Goal: Information Seeking & Learning: Learn about a topic

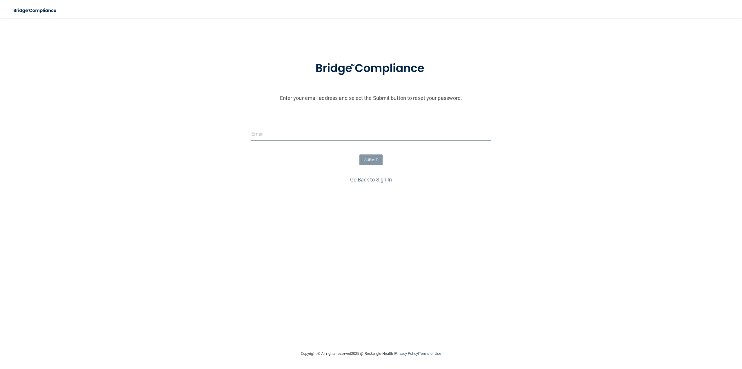
click at [266, 132] on input "email" at bounding box center [371, 133] width 240 height 13
type input "[EMAIL_ADDRESS][DOMAIN_NAME]"
click at [360, 177] on link "Go Back to Sign In" at bounding box center [371, 179] width 42 height 6
click at [273, 99] on form "Invalid email/password. You don't have permission to access that page. Sign In …" at bounding box center [371, 131] width 460 height 157
click at [269, 107] on input "email" at bounding box center [371, 109] width 460 height 13
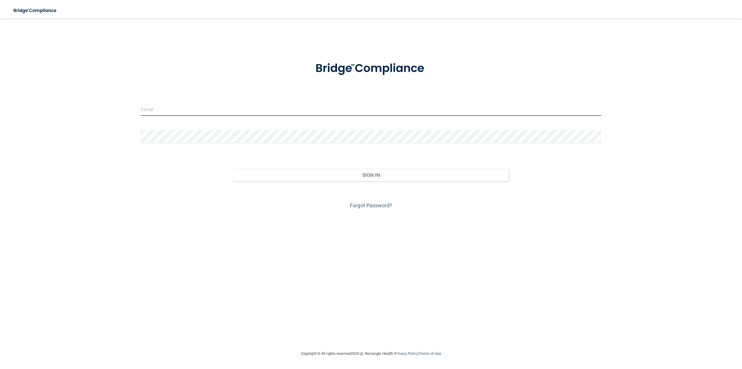
type input "[EMAIL_ADDRESS][DOMAIN_NAME]"
click at [233, 168] on button "Sign In" at bounding box center [371, 174] width 276 height 13
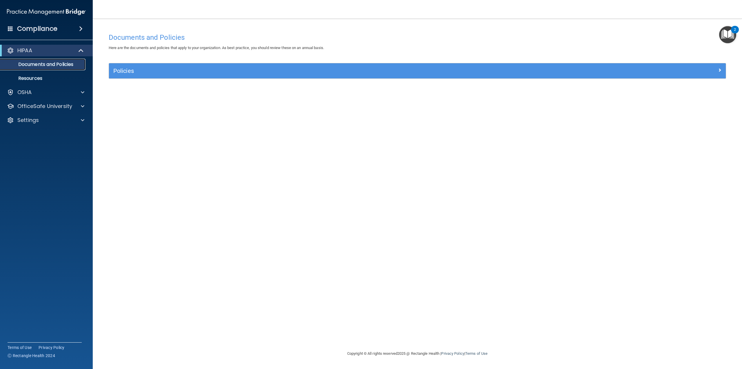
click at [38, 64] on p "Documents and Policies" at bounding box center [43, 64] width 79 height 6
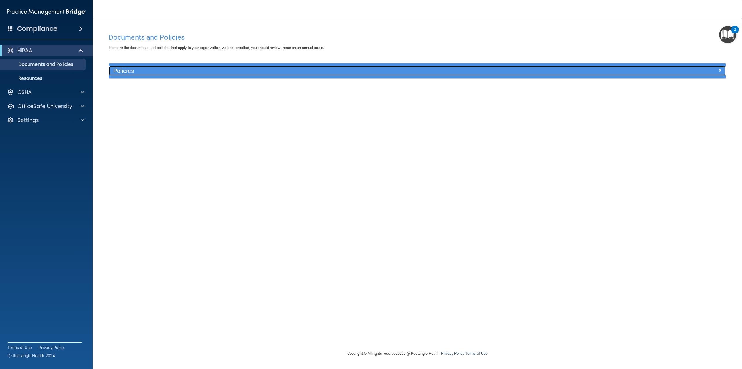
click at [547, 70] on h5 "Policies" at bounding box center [340, 71] width 454 height 6
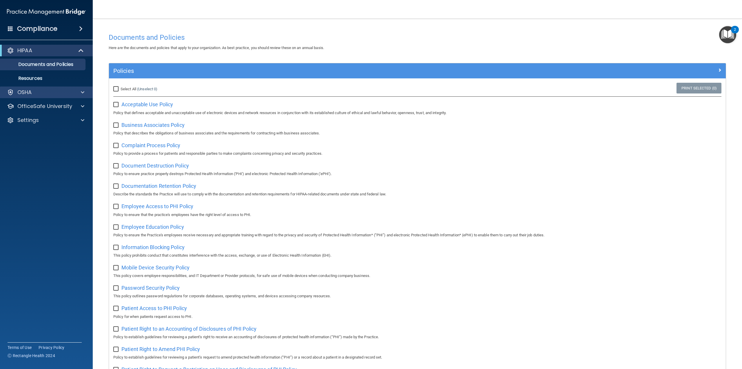
click at [79, 88] on div "OSHA" at bounding box center [46, 92] width 93 height 12
click at [82, 93] on span at bounding box center [82, 92] width 3 height 7
click at [42, 78] on p "Resources" at bounding box center [43, 78] width 79 height 6
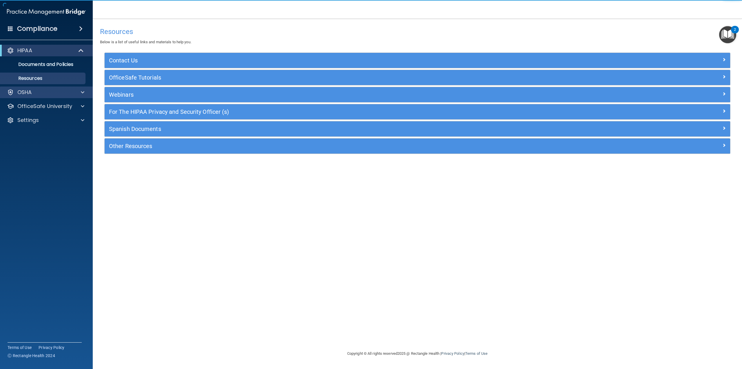
click at [42, 88] on div "OSHA" at bounding box center [46, 92] width 93 height 12
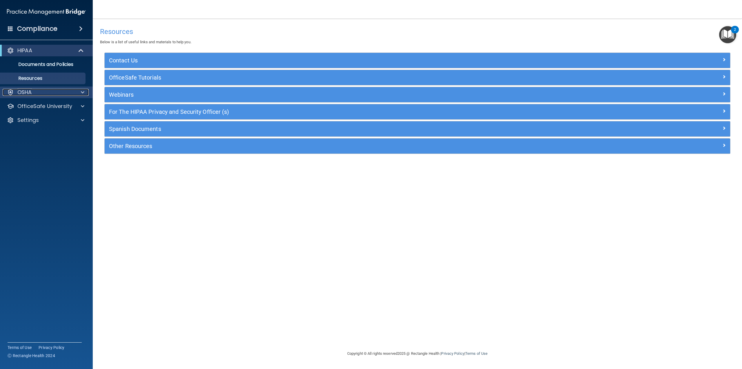
click at [80, 94] on div at bounding box center [82, 92] width 14 height 7
click at [80, 31] on span at bounding box center [80, 28] width 3 height 7
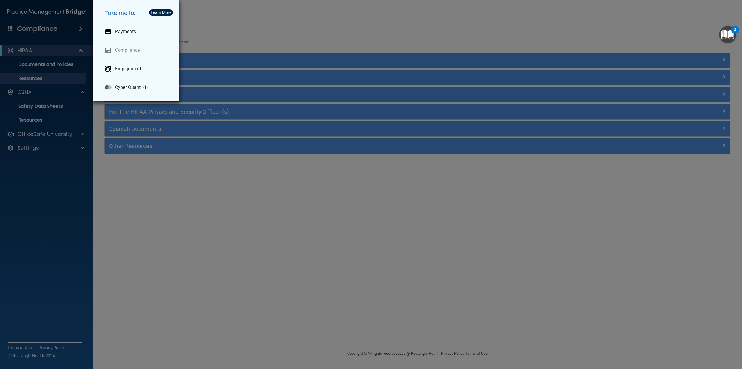
click at [216, 259] on div "Take me to: Payments Compliance Engagement Cyber Quant" at bounding box center [371, 184] width 742 height 369
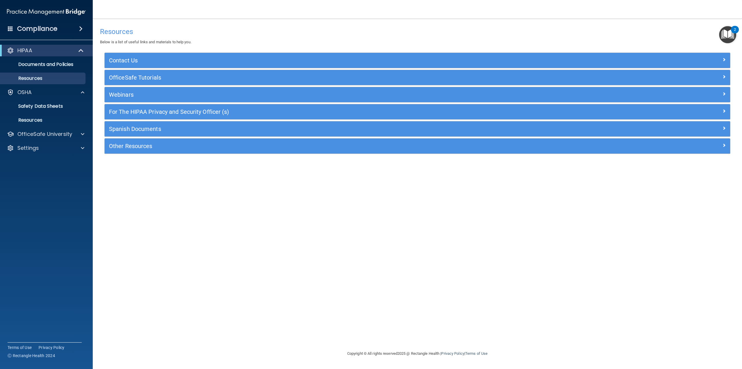
click at [724, 32] on img "Open Resource Center, 2 new notifications" at bounding box center [727, 34] width 17 height 17
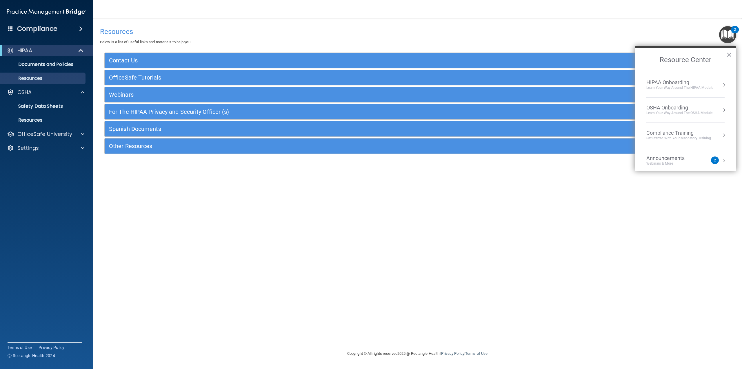
click at [669, 135] on div "Compliance Training" at bounding box center [679, 133] width 65 height 6
click at [680, 83] on div "HIPAA Training for Members" at bounding box center [672, 81] width 65 height 5
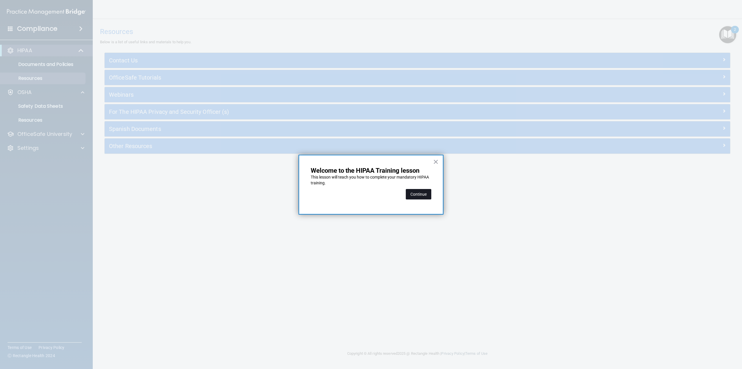
click at [414, 191] on button "Continue" at bounding box center [419, 194] width 26 height 10
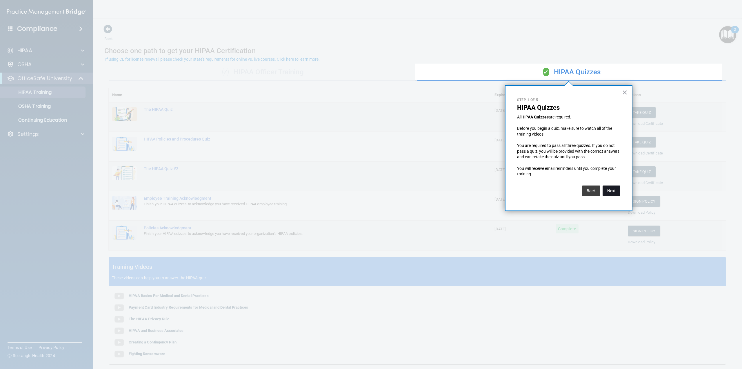
click at [610, 191] on button "Next" at bounding box center [612, 190] width 18 height 10
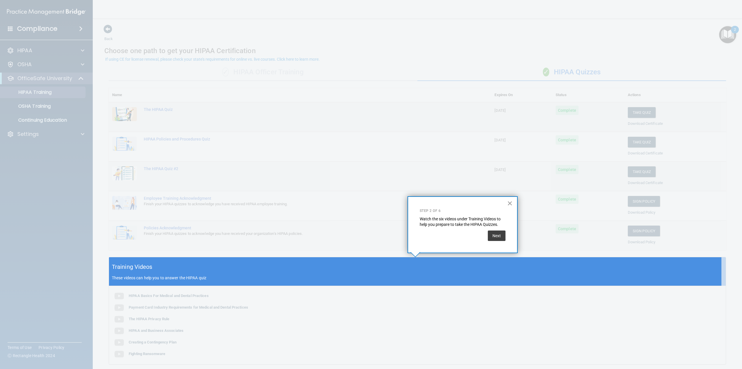
click at [510, 204] on button "×" at bounding box center [510, 202] width 6 height 9
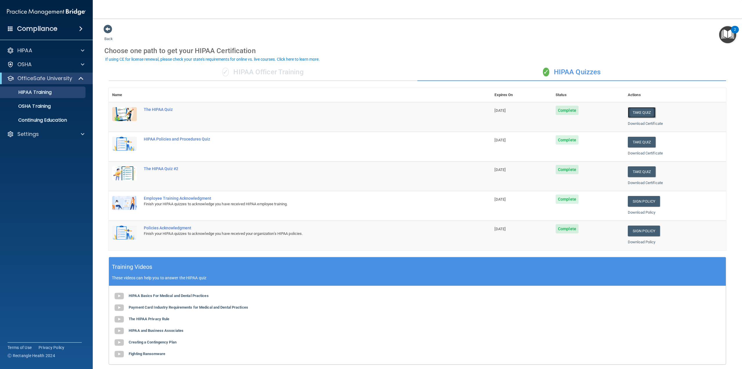
click at [633, 113] on button "Take Quiz" at bounding box center [642, 112] width 28 height 11
click at [283, 73] on div "✓ HIPAA Officer Training" at bounding box center [263, 72] width 309 height 17
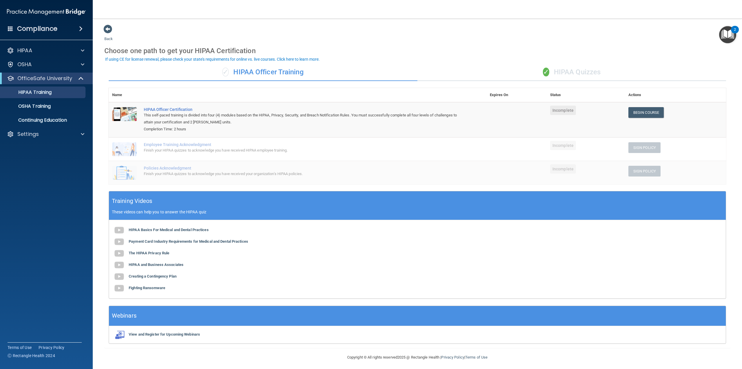
click at [573, 70] on div "✓ HIPAA Quizzes" at bounding box center [572, 72] width 309 height 17
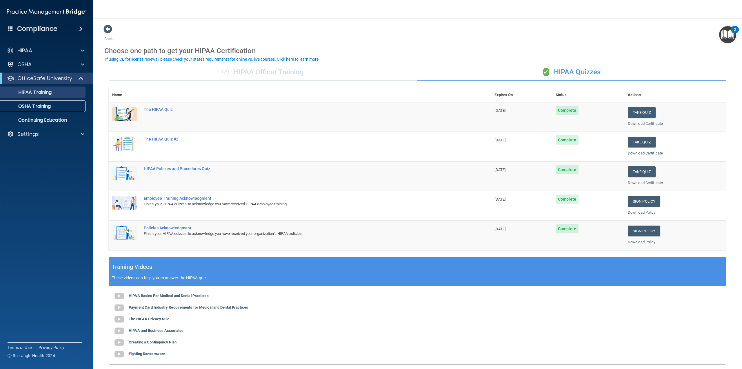
click at [35, 106] on p "OSHA Training" at bounding box center [27, 106] width 47 height 6
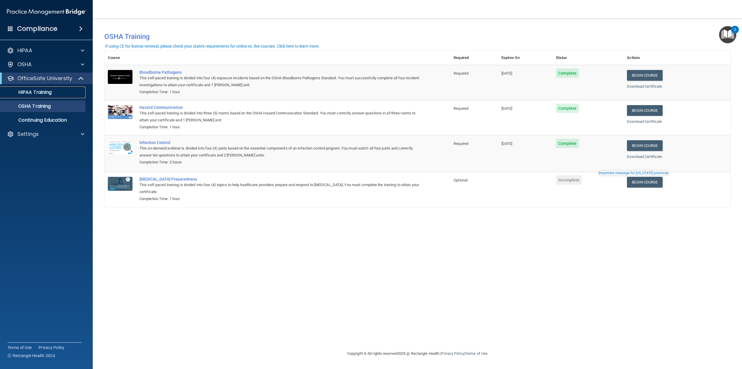
click at [50, 90] on p "HIPAA Training" at bounding box center [28, 92] width 48 height 6
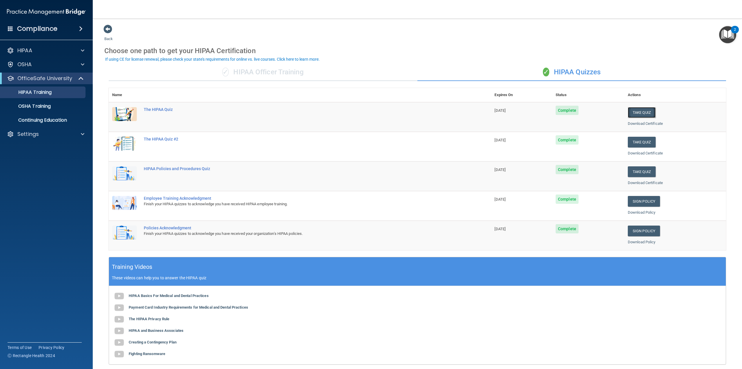
click at [632, 114] on button "Take Quiz" at bounding box center [642, 112] width 28 height 11
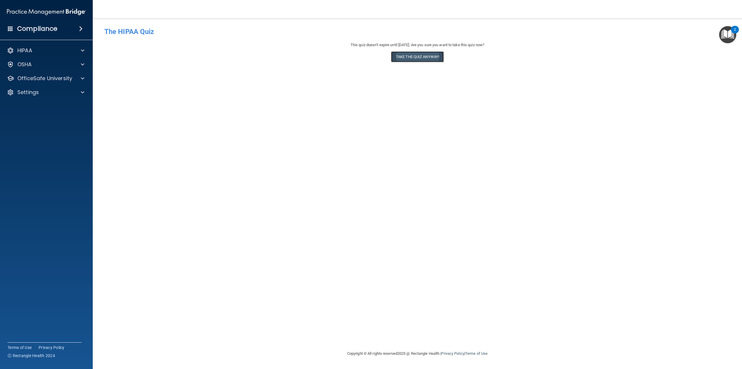
click at [412, 55] on button "Take the quiz anyway!" at bounding box center [417, 56] width 53 height 11
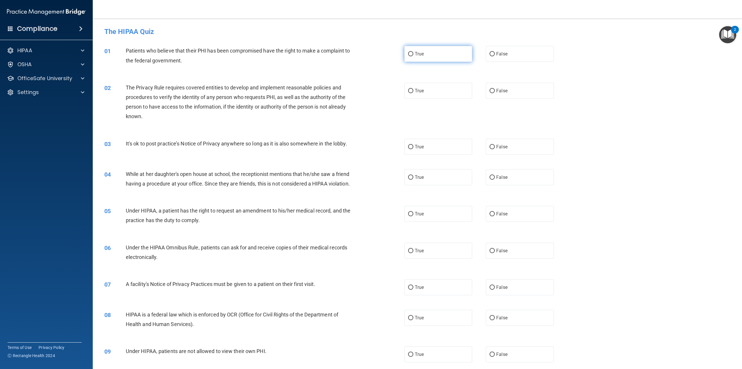
click at [412, 55] on label "True" at bounding box center [438, 54] width 68 height 16
click at [412, 55] on input "True" at bounding box center [410, 54] width 5 height 4
radio input "true"
click at [415, 92] on span "True" at bounding box center [419, 91] width 9 height 6
click at [413, 92] on input "True" at bounding box center [410, 91] width 5 height 4
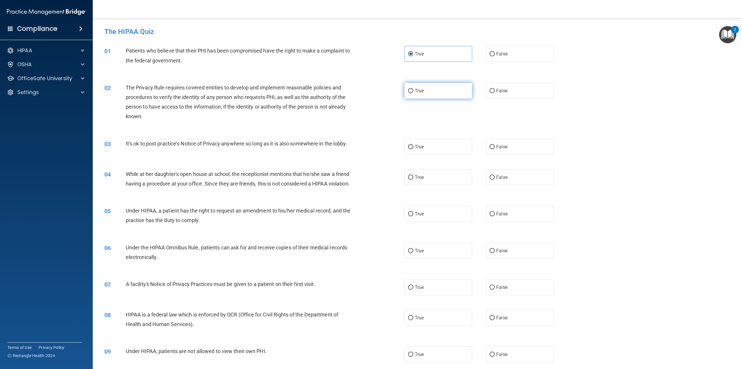
radio input "true"
click at [523, 150] on label "False" at bounding box center [520, 147] width 68 height 16
click at [495, 149] on input "False" at bounding box center [492, 147] width 5 height 4
radio input "true"
click at [515, 172] on label "False" at bounding box center [520, 177] width 68 height 16
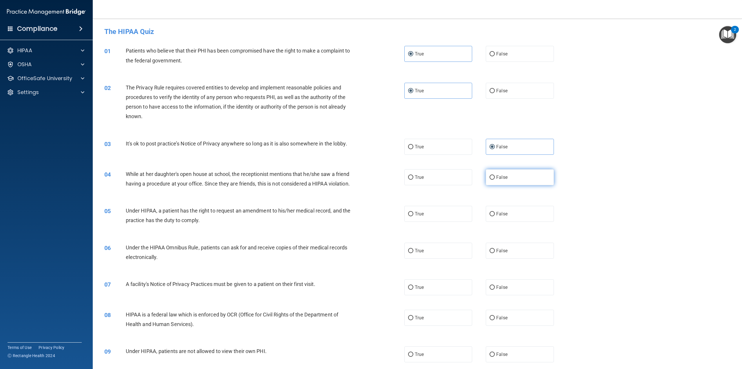
click at [495, 175] on input "False" at bounding box center [492, 177] width 5 height 4
radio input "true"
click at [512, 213] on div "05 Under HIPAA, a patient has the right to request an amendment to his/her medi…" at bounding box center [417, 216] width 635 height 37
click at [508, 222] on label "False" at bounding box center [520, 214] width 68 height 16
click at [495, 216] on input "False" at bounding box center [492, 214] width 5 height 4
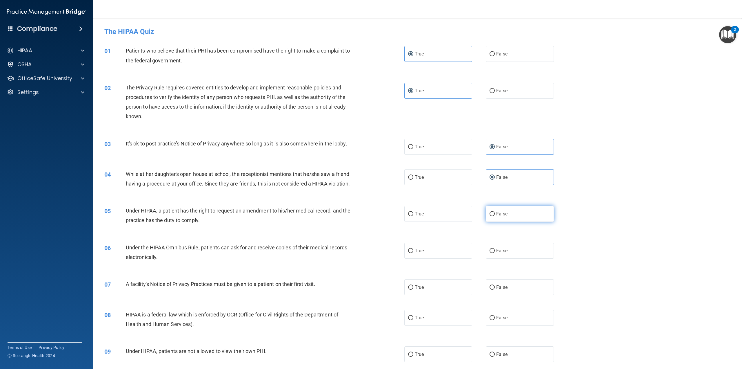
radio input "true"
click at [429, 222] on label "True" at bounding box center [438, 214] width 68 height 16
click at [413, 216] on input "True" at bounding box center [410, 214] width 5 height 4
radio input "true"
radio input "false"
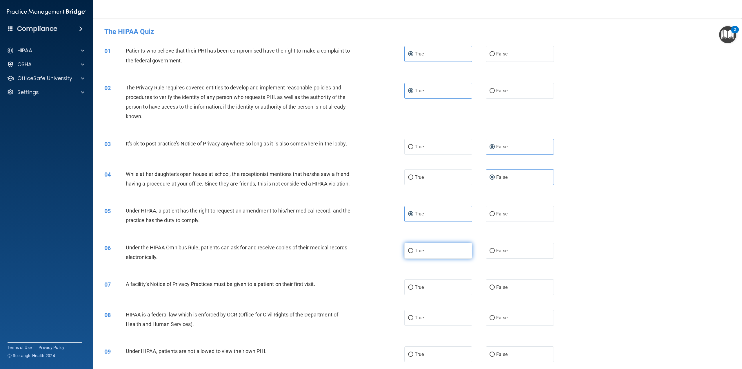
click at [427, 255] on label "True" at bounding box center [438, 250] width 68 height 16
click at [413, 253] on input "True" at bounding box center [410, 250] width 5 height 4
radio input "true"
click at [424, 290] on label "True" at bounding box center [438, 287] width 68 height 16
click at [413, 289] on input "True" at bounding box center [410, 287] width 5 height 4
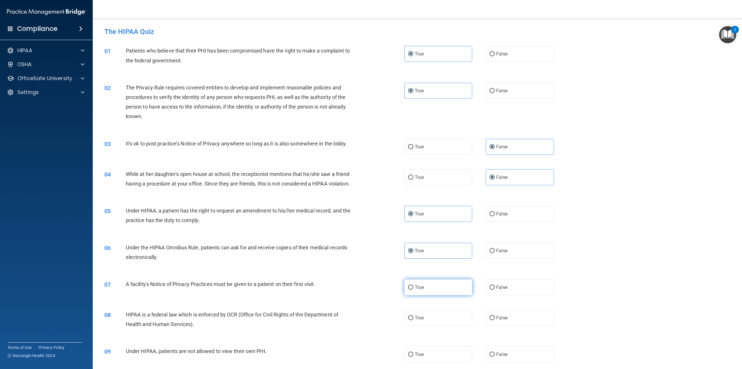
radio input "true"
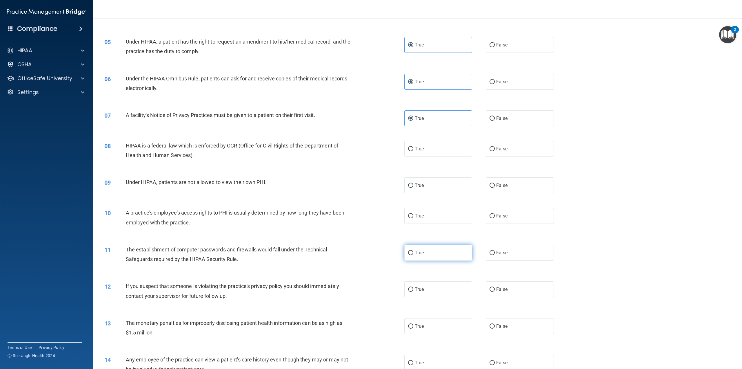
scroll to position [174, 0]
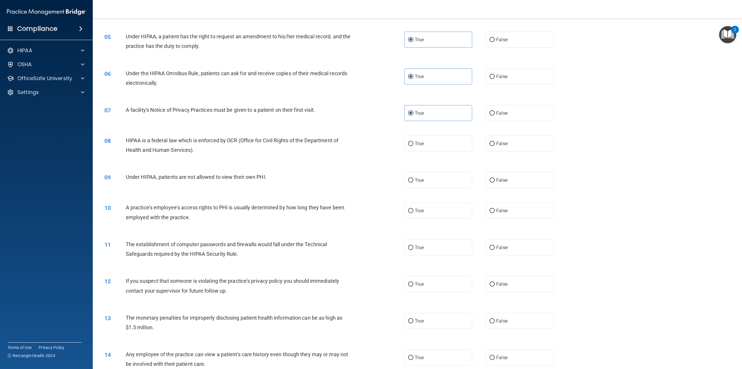
click at [494, 162] on div "08 HIPAA is a federal law which is enforced by OCR (Office for Civil Rights of …" at bounding box center [417, 146] width 635 height 37
click at [497, 146] on span "False" at bounding box center [501, 144] width 11 height 6
click at [495, 146] on input "False" at bounding box center [492, 144] width 5 height 4
radio input "true"
click at [499, 183] on span "False" at bounding box center [501, 180] width 11 height 6
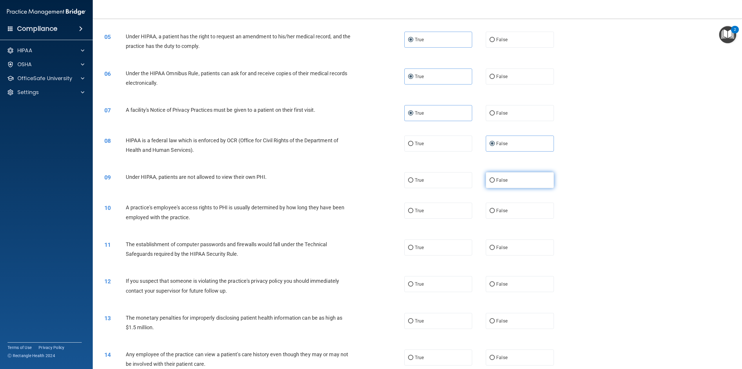
click at [495, 182] on input "False" at bounding box center [492, 180] width 5 height 4
radio input "true"
click at [448, 217] on label "True" at bounding box center [438, 210] width 68 height 16
click at [413, 213] on input "True" at bounding box center [410, 210] width 5 height 4
radio input "true"
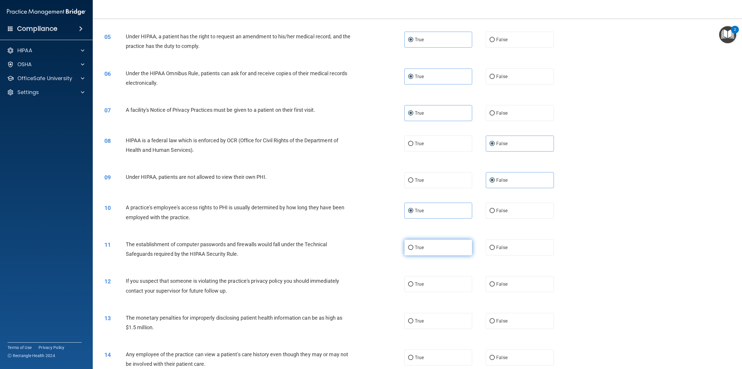
click at [434, 255] on label "True" at bounding box center [438, 247] width 68 height 16
click at [413, 250] on input "True" at bounding box center [410, 247] width 5 height 4
radio input "true"
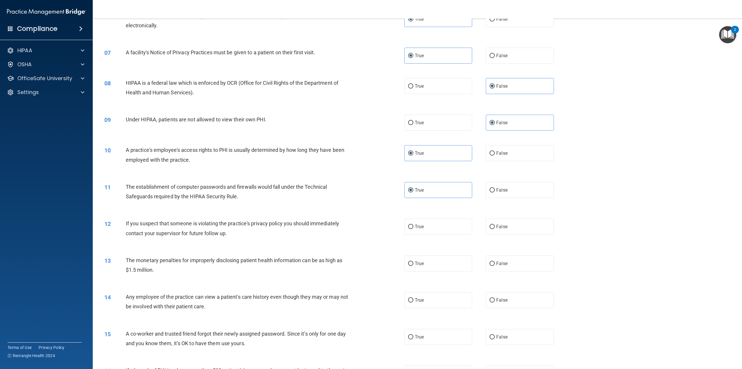
scroll to position [232, 0]
click at [427, 234] on label "True" at bounding box center [438, 226] width 68 height 16
click at [413, 228] on input "True" at bounding box center [410, 226] width 5 height 4
radio input "true"
click at [440, 269] on label "True" at bounding box center [438, 263] width 68 height 16
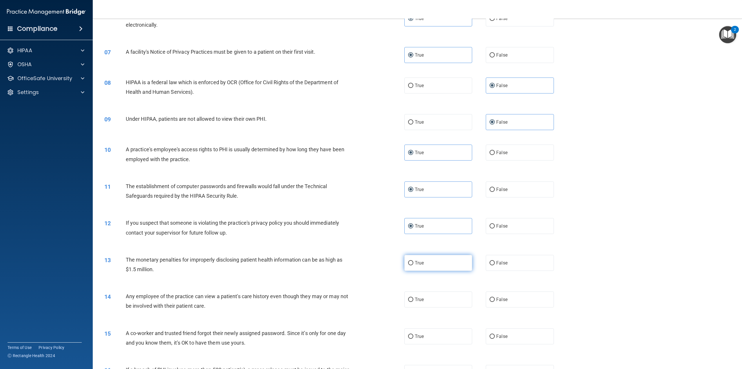
click at [413, 265] on input "True" at bounding box center [410, 263] width 5 height 4
radio input "true"
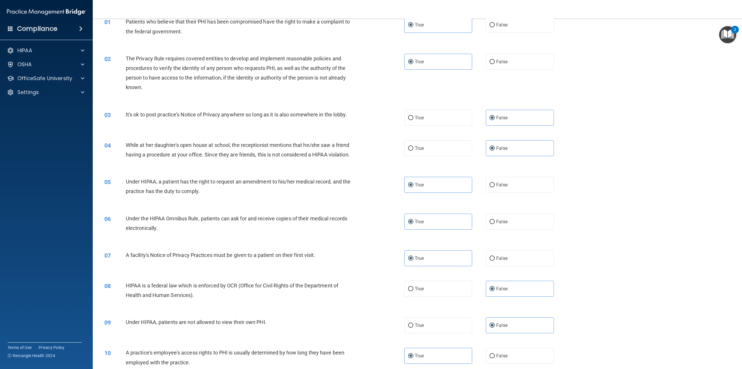
scroll to position [0, 0]
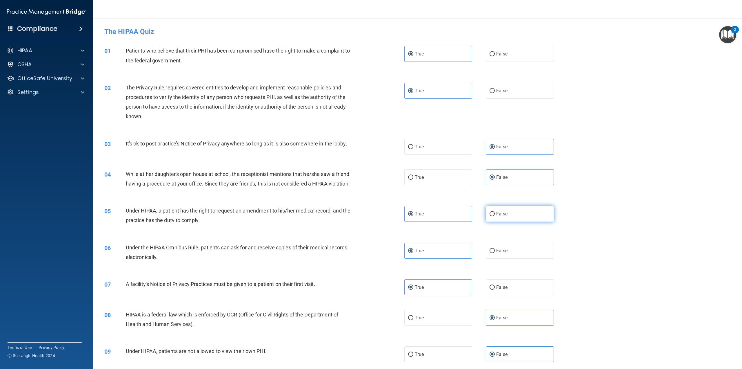
click at [489, 222] on label "False" at bounding box center [520, 214] width 68 height 16
click at [490, 216] on input "False" at bounding box center [492, 214] width 5 height 4
radio input "true"
radio input "false"
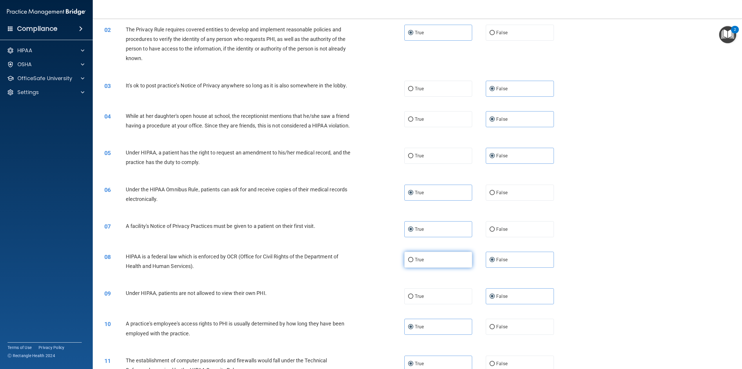
click at [448, 265] on label "True" at bounding box center [438, 259] width 68 height 16
click at [413, 262] on input "True" at bounding box center [410, 259] width 5 height 4
radio input "true"
radio input "false"
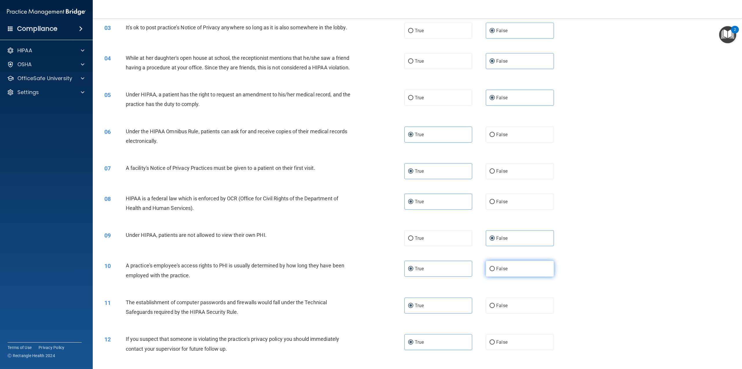
click at [505, 276] on label "False" at bounding box center [520, 268] width 68 height 16
click at [495, 271] on input "False" at bounding box center [492, 268] width 5 height 4
radio input "true"
radio input "false"
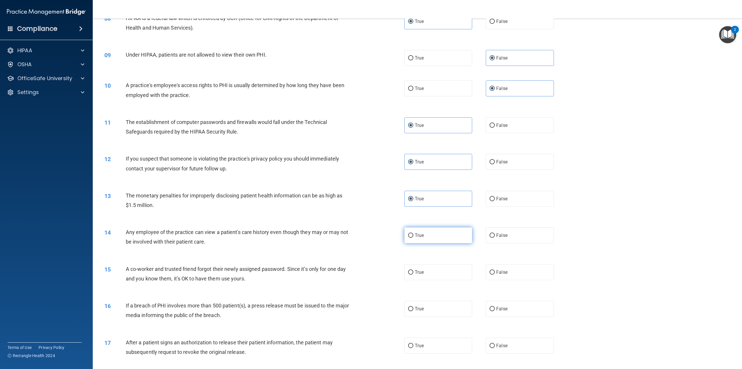
scroll to position [319, 0]
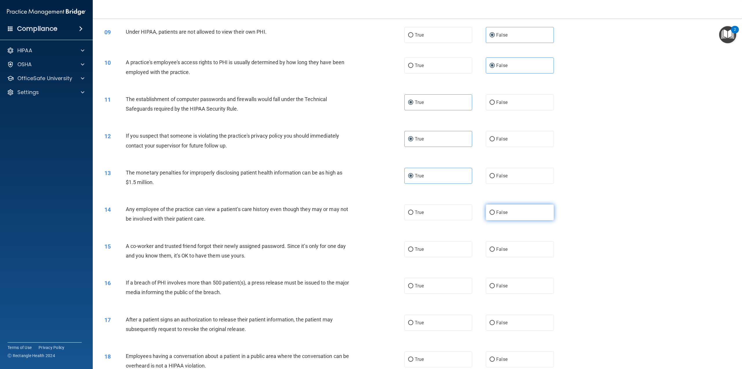
click at [496, 215] on span "False" at bounding box center [501, 212] width 11 height 6
click at [494, 215] on input "False" at bounding box center [492, 212] width 5 height 4
radio input "true"
click at [499, 252] on span "False" at bounding box center [501, 249] width 11 height 6
click at [495, 251] on input "False" at bounding box center [492, 249] width 5 height 4
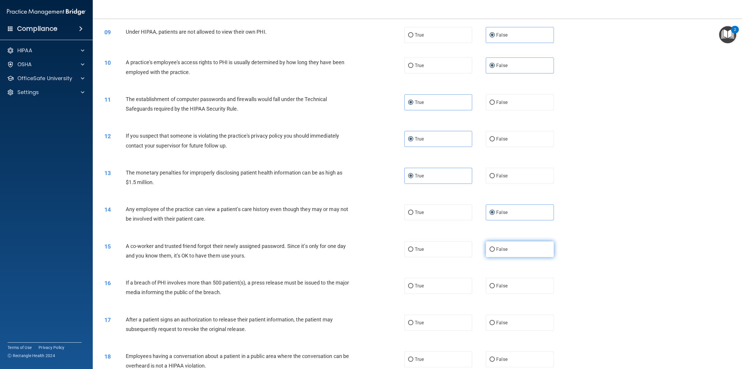
radio input "true"
click at [460, 293] on label "True" at bounding box center [438, 285] width 68 height 16
click at [413, 288] on input "True" at bounding box center [410, 286] width 5 height 4
radio input "true"
click at [444, 330] on label "True" at bounding box center [438, 322] width 68 height 16
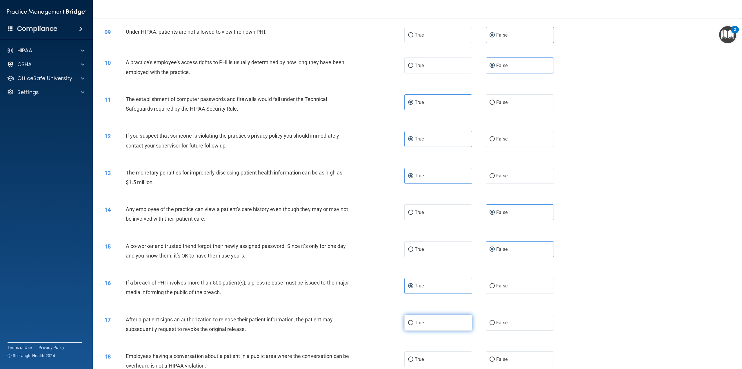
click at [413, 325] on input "True" at bounding box center [410, 322] width 5 height 4
radio input "true"
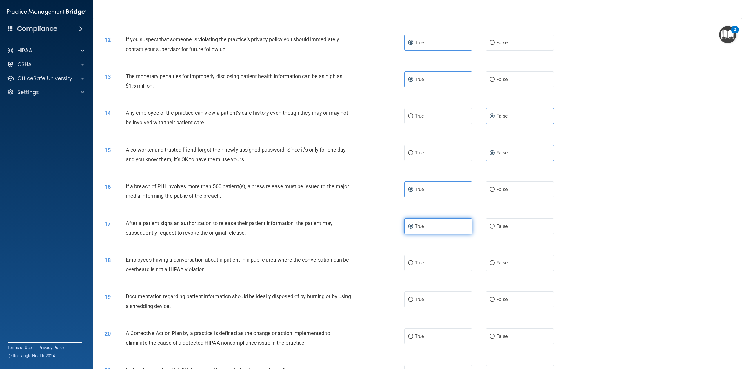
scroll to position [435, 0]
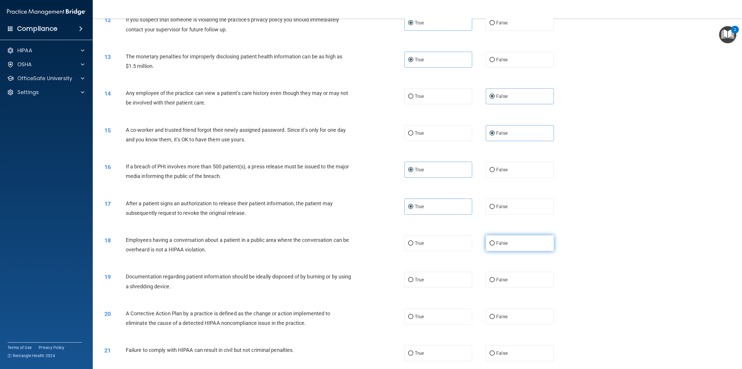
click at [508, 251] on label "False" at bounding box center [520, 243] width 68 height 16
click at [495, 245] on input "False" at bounding box center [492, 243] width 5 height 4
radio input "true"
click at [447, 287] on label "True" at bounding box center [438, 279] width 68 height 16
click at [413, 282] on input "True" at bounding box center [410, 279] width 5 height 4
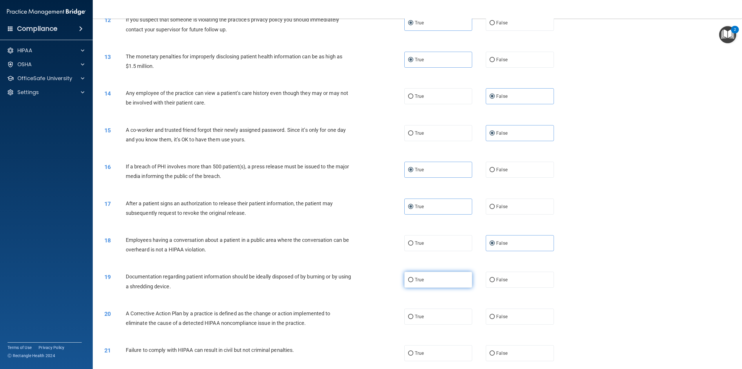
radio input "true"
click at [434, 334] on div "20 A Corrective Action Plan by a practice is defined as the change or action im…" at bounding box center [417, 319] width 635 height 37
click at [434, 324] on label "True" at bounding box center [438, 316] width 68 height 16
click at [413, 319] on input "True" at bounding box center [410, 316] width 5 height 4
radio input "true"
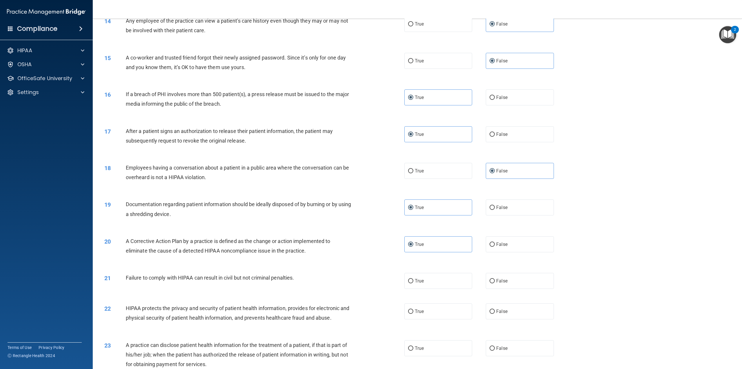
scroll to position [522, 0]
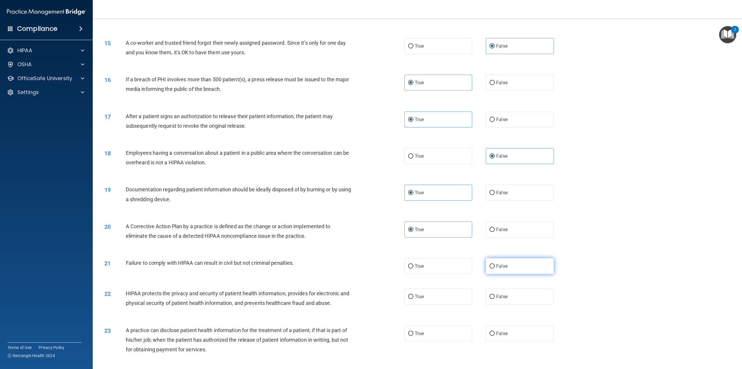
click at [493, 274] on label "False" at bounding box center [520, 266] width 68 height 16
click at [493, 268] on input "False" at bounding box center [492, 266] width 5 height 4
radio input "true"
click at [441, 304] on label "True" at bounding box center [438, 296] width 68 height 16
click at [413, 299] on input "True" at bounding box center [410, 296] width 5 height 4
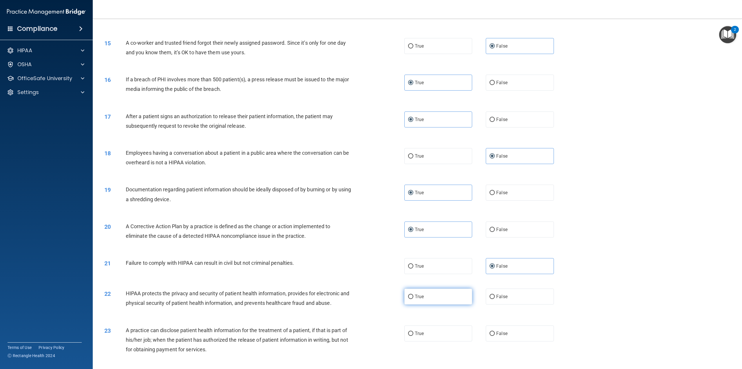
radio input "true"
click at [507, 341] on label "False" at bounding box center [520, 333] width 68 height 16
click at [495, 335] on input "False" at bounding box center [492, 333] width 5 height 4
radio input "true"
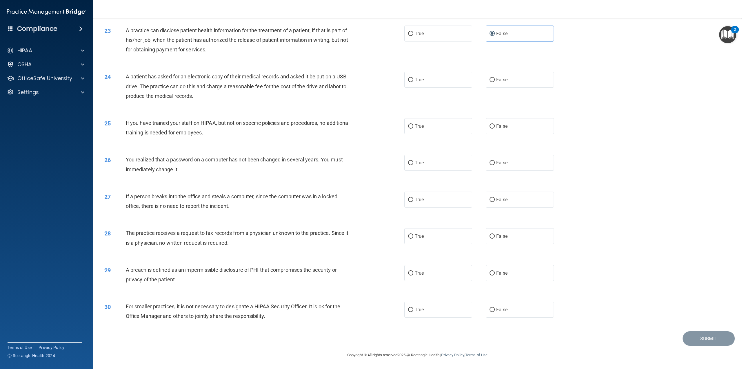
scroll to position [831, 0]
click at [427, 83] on label "True" at bounding box center [438, 80] width 68 height 16
click at [413, 82] on input "True" at bounding box center [410, 80] width 5 height 4
radio input "true"
click at [507, 130] on label "False" at bounding box center [520, 126] width 68 height 16
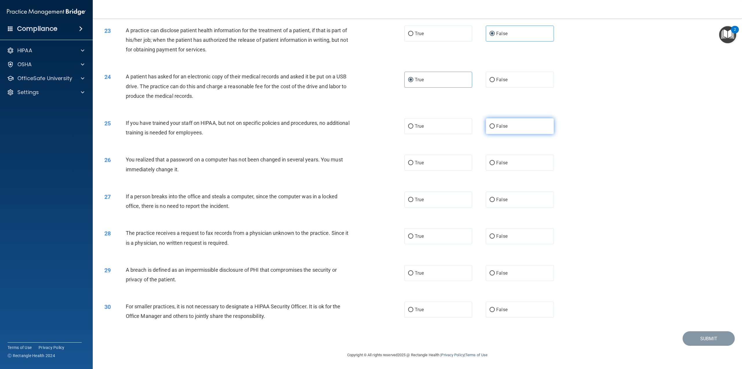
click at [495, 128] on input "False" at bounding box center [492, 126] width 5 height 4
radio input "true"
click at [438, 164] on label "True" at bounding box center [438, 163] width 68 height 16
click at [413, 164] on input "True" at bounding box center [410, 163] width 5 height 4
radio input "true"
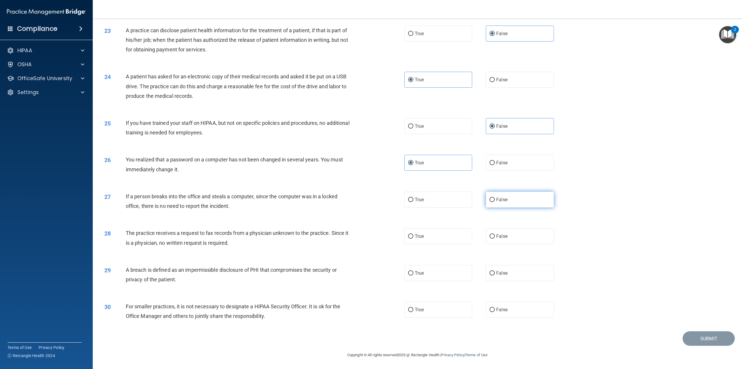
click at [526, 202] on label "False" at bounding box center [520, 199] width 68 height 16
click at [495, 202] on input "False" at bounding box center [492, 199] width 5 height 4
radio input "true"
click at [514, 242] on label "False" at bounding box center [520, 236] width 68 height 16
click at [495, 238] on input "False" at bounding box center [492, 236] width 5 height 4
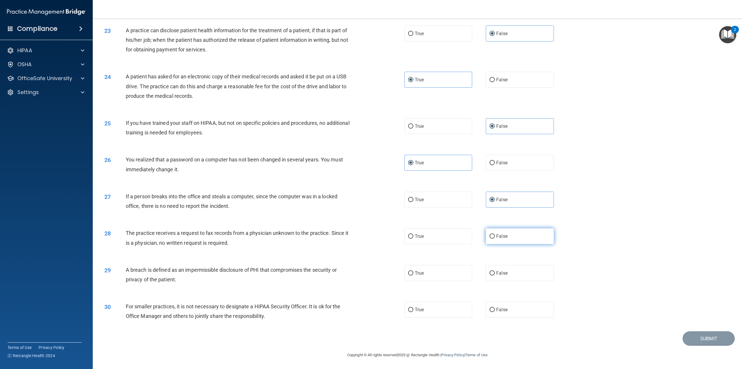
radio input "true"
click at [440, 273] on label "True" at bounding box center [438, 273] width 68 height 16
click at [413, 273] on input "True" at bounding box center [410, 273] width 5 height 4
radio input "true"
click at [506, 310] on label "False" at bounding box center [520, 309] width 68 height 16
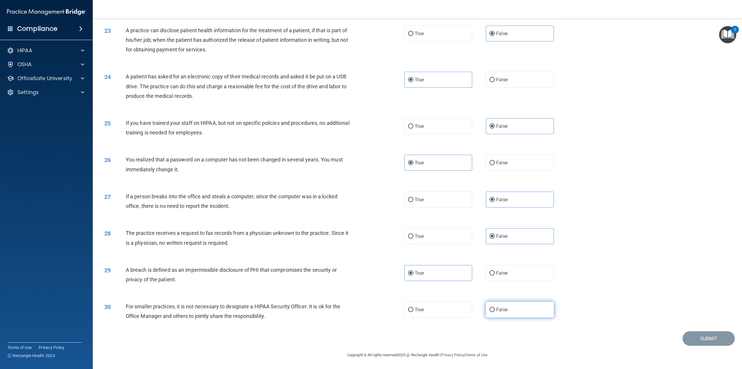
click at [495, 310] on input "False" at bounding box center [492, 309] width 5 height 4
radio input "true"
click at [697, 340] on button "Submit" at bounding box center [709, 338] width 52 height 15
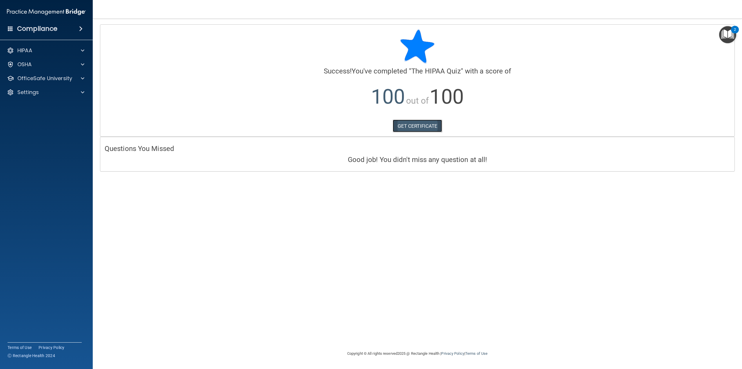
click at [420, 128] on link "GET CERTIFICATE" at bounding box center [418, 125] width 50 height 13
click at [80, 50] on div at bounding box center [82, 50] width 14 height 7
click at [85, 108] on div at bounding box center [82, 106] width 14 height 7
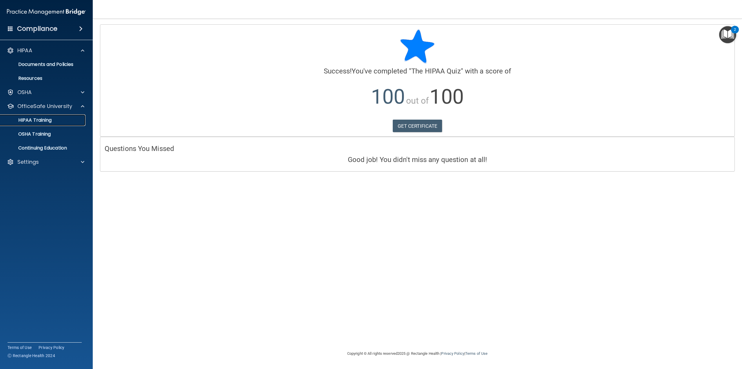
click at [70, 120] on div "HIPAA Training" at bounding box center [43, 120] width 79 height 6
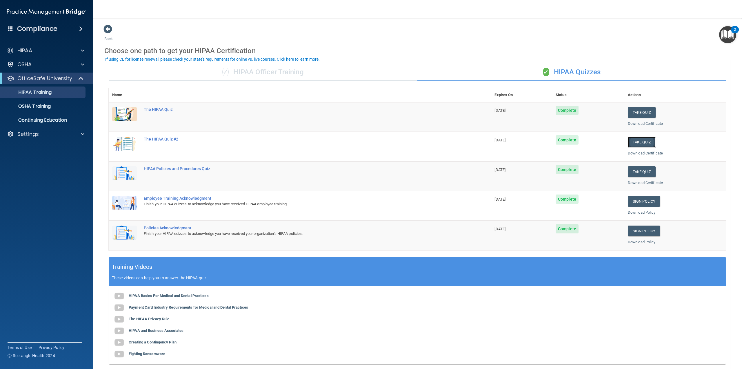
click at [644, 143] on button "Take Quiz" at bounding box center [642, 142] width 28 height 11
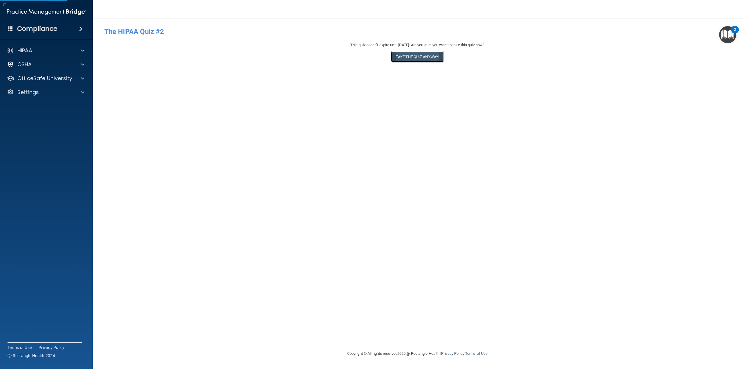
click at [436, 61] on button "Take the quiz anyway!" at bounding box center [417, 56] width 53 height 11
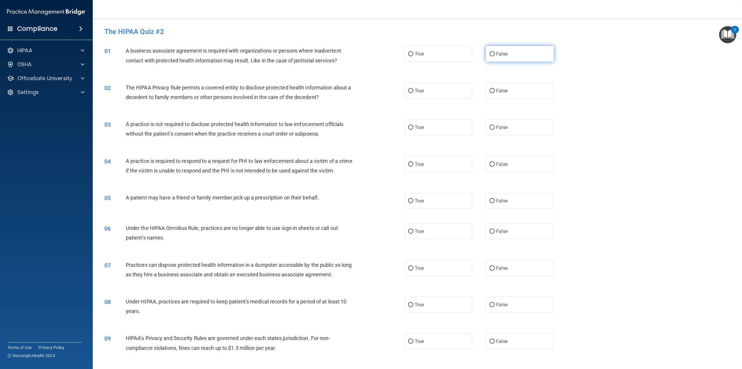
click at [508, 56] on label "False" at bounding box center [520, 54] width 68 height 16
click at [495, 56] on input "False" at bounding box center [492, 54] width 5 height 4
radio input "true"
click at [461, 87] on label "True" at bounding box center [438, 91] width 68 height 16
click at [413, 89] on input "True" at bounding box center [410, 91] width 5 height 4
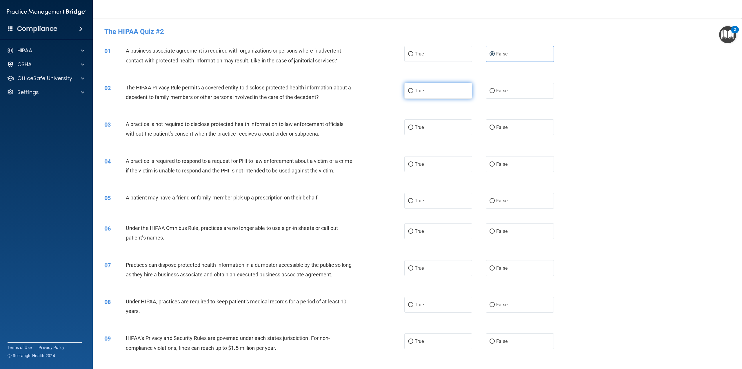
radio input "true"
click at [511, 131] on label "False" at bounding box center [520, 127] width 68 height 16
click at [495, 130] on input "False" at bounding box center [492, 127] width 5 height 4
radio input "true"
drag, startPoint x: 454, startPoint y: 161, endPoint x: 440, endPoint y: 187, distance: 30.5
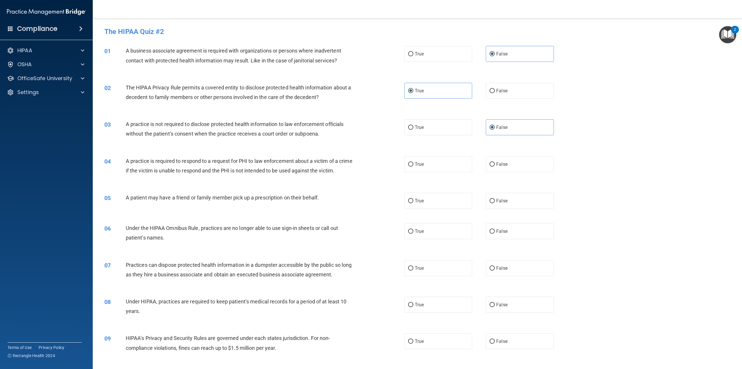
click at [454, 161] on label "True" at bounding box center [438, 164] width 68 height 16
click at [413, 162] on input "True" at bounding box center [410, 164] width 5 height 4
radio input "true"
click at [429, 208] on label "True" at bounding box center [438, 201] width 68 height 16
click at [413, 203] on input "True" at bounding box center [410, 201] width 5 height 4
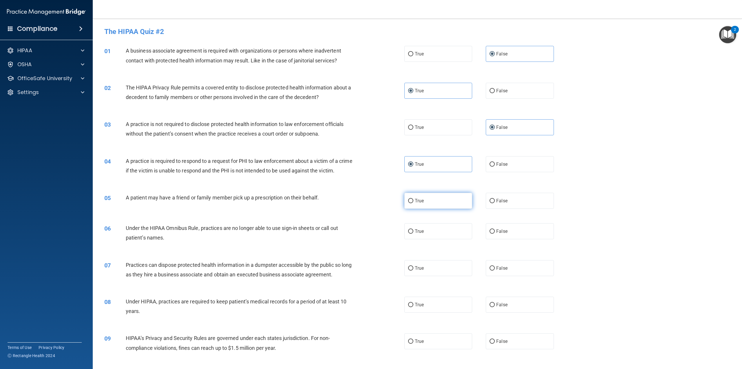
radio input "true"
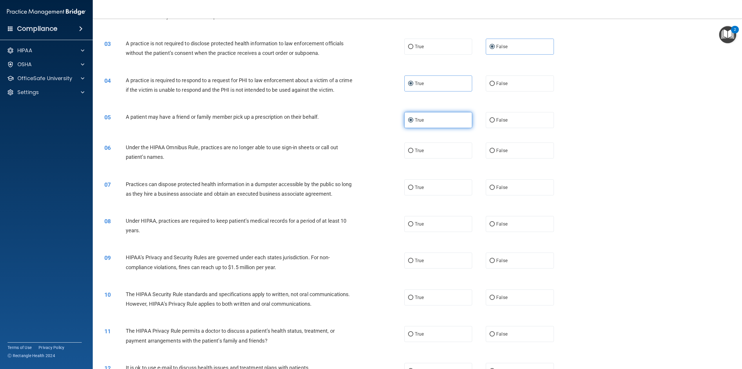
scroll to position [87, 0]
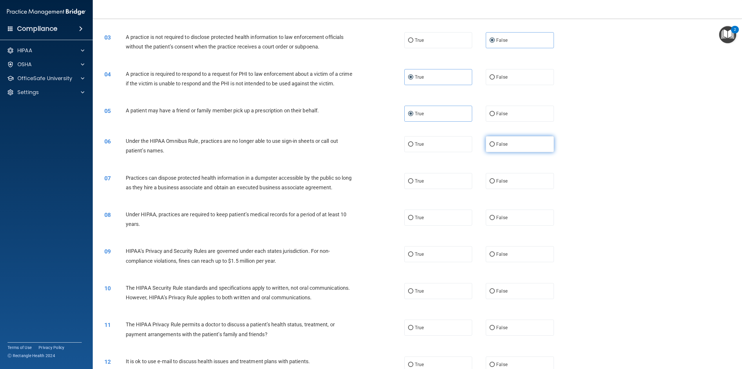
click at [496, 148] on label "False" at bounding box center [520, 144] width 68 height 16
click at [495, 146] on input "False" at bounding box center [492, 144] width 5 height 4
radio input "true"
click at [496, 184] on span "False" at bounding box center [501, 181] width 11 height 6
click at [495, 183] on input "False" at bounding box center [492, 181] width 5 height 4
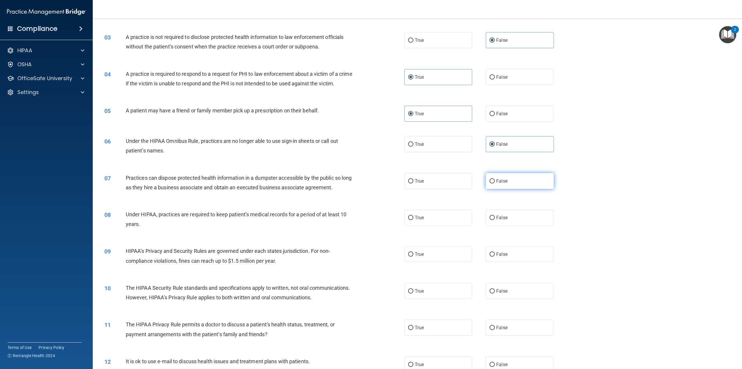
radio input "true"
click at [497, 220] on label "False" at bounding box center [520, 217] width 68 height 16
click at [495, 220] on input "False" at bounding box center [492, 217] width 5 height 4
radio input "true"
click at [497, 257] on label "False" at bounding box center [520, 254] width 68 height 16
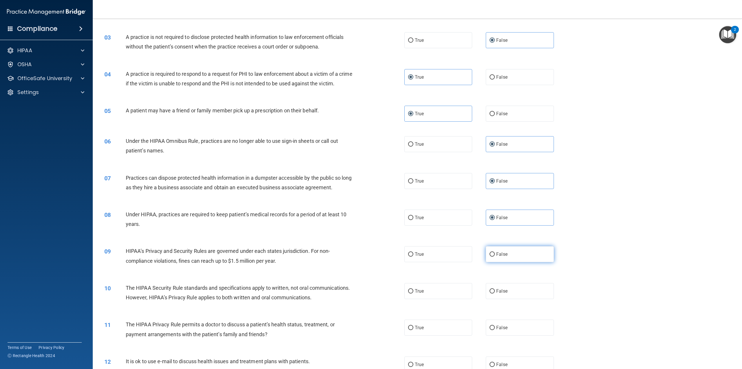
click at [495, 256] on input "False" at bounding box center [492, 254] width 5 height 4
radio input "true"
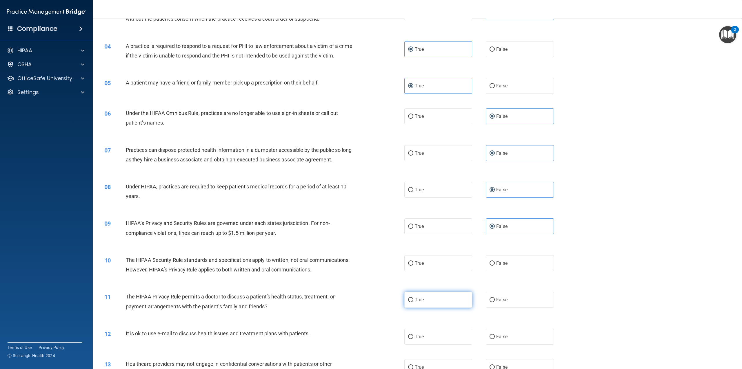
scroll to position [145, 0]
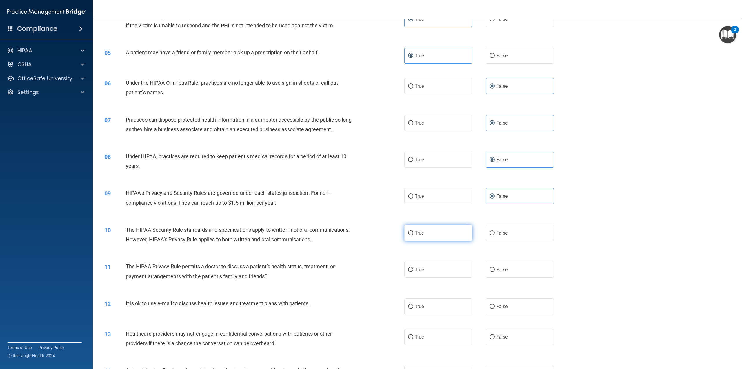
click at [440, 241] on label "True" at bounding box center [438, 233] width 68 height 16
click at [413, 235] on input "True" at bounding box center [410, 233] width 5 height 4
radio input "true"
click at [429, 277] on label "True" at bounding box center [438, 269] width 68 height 16
click at [413, 272] on input "True" at bounding box center [410, 269] width 5 height 4
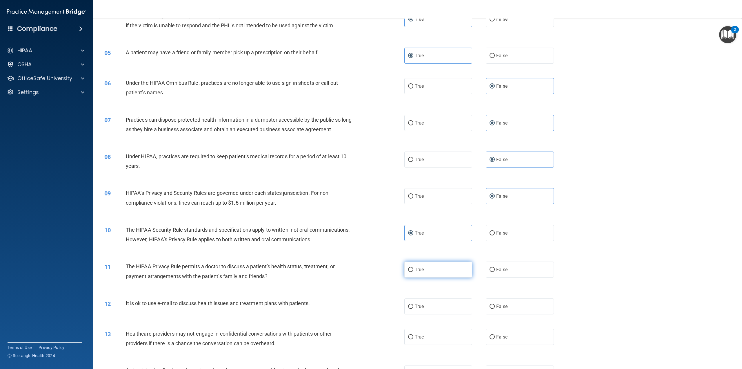
radio input "true"
click at [421, 314] on label "True" at bounding box center [438, 306] width 68 height 16
click at [413, 309] on input "True" at bounding box center [410, 306] width 5 height 4
radio input "true"
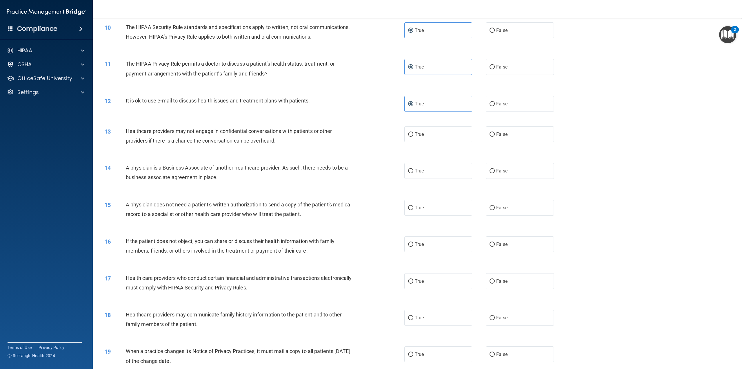
scroll to position [348, 0]
click at [502, 136] on span "False" at bounding box center [501, 134] width 11 height 6
click at [495, 136] on input "False" at bounding box center [492, 134] width 5 height 4
radio input "true"
click at [500, 178] on label "False" at bounding box center [520, 170] width 68 height 16
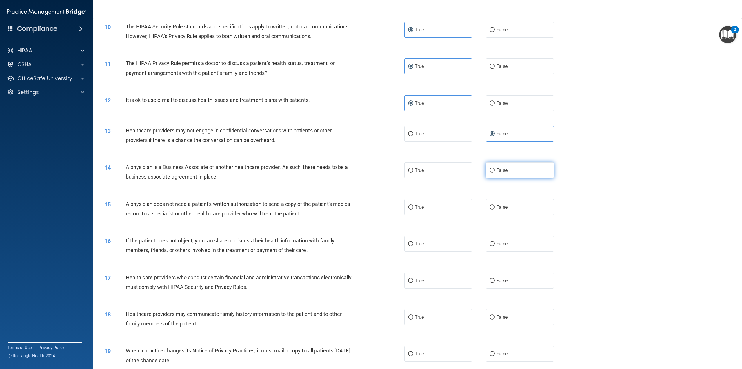
click at [495, 173] on input "False" at bounding box center [492, 170] width 5 height 4
radio input "true"
click at [443, 215] on label "True" at bounding box center [438, 207] width 68 height 16
click at [413, 209] on input "True" at bounding box center [410, 207] width 5 height 4
radio input "true"
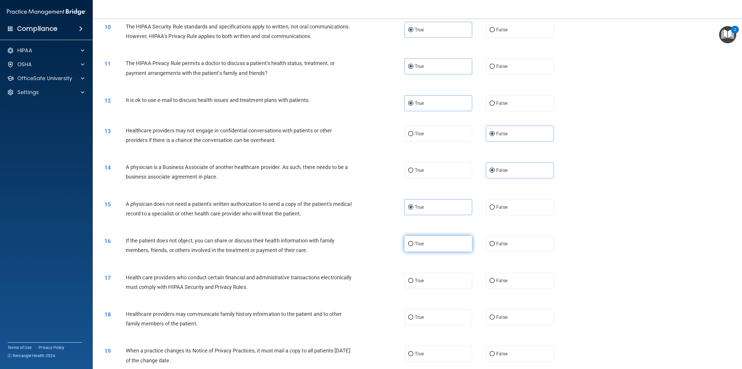
click at [426, 251] on label "True" at bounding box center [438, 243] width 68 height 16
click at [413, 246] on input "True" at bounding box center [410, 244] width 5 height 4
radio input "true"
click at [419, 288] on label "True" at bounding box center [438, 280] width 68 height 16
click at [413, 283] on input "True" at bounding box center [410, 280] width 5 height 4
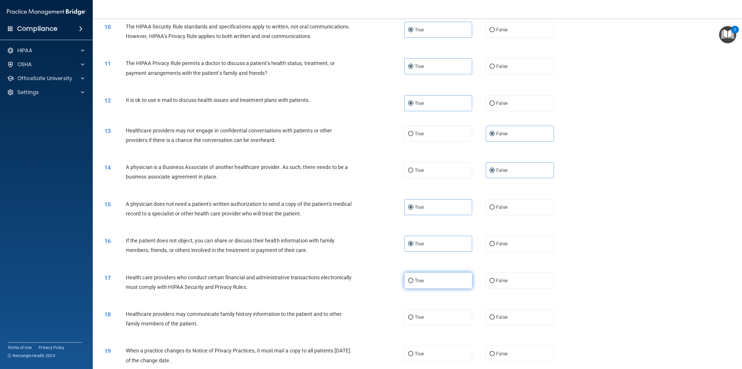
radio input "true"
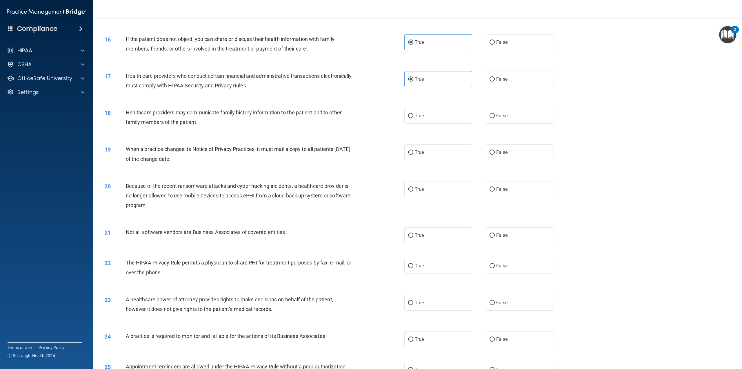
scroll to position [551, 0]
click at [503, 117] on span "False" at bounding box center [501, 114] width 11 height 6
click at [495, 116] on input "False" at bounding box center [492, 114] width 5 height 4
radio input "true"
click at [502, 158] on label "False" at bounding box center [520, 150] width 68 height 16
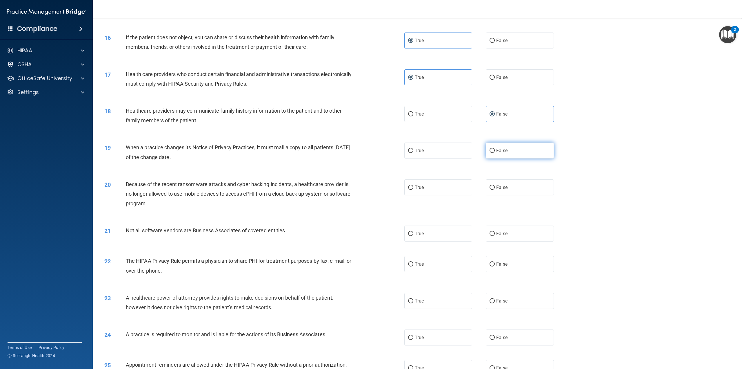
click at [495, 153] on input "False" at bounding box center [492, 150] width 5 height 4
radio input "true"
click at [497, 190] on span "False" at bounding box center [501, 187] width 11 height 6
click at [495, 190] on input "False" at bounding box center [492, 187] width 5 height 4
radio input "true"
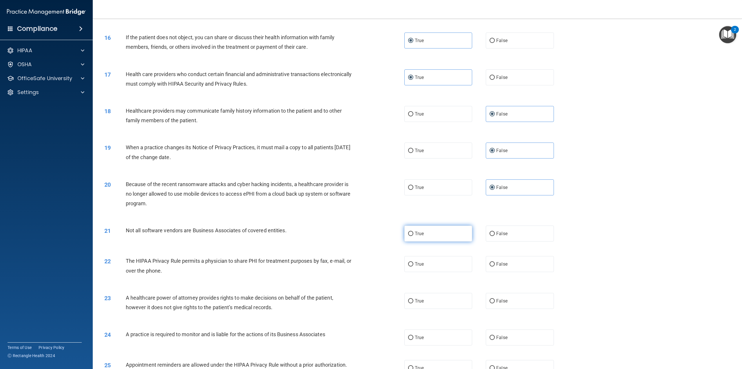
click at [434, 241] on label "True" at bounding box center [438, 233] width 68 height 16
click at [413, 236] on input "True" at bounding box center [410, 233] width 5 height 4
radio input "true"
click at [431, 272] on label "True" at bounding box center [438, 264] width 68 height 16
click at [413, 266] on input "True" at bounding box center [410, 264] width 5 height 4
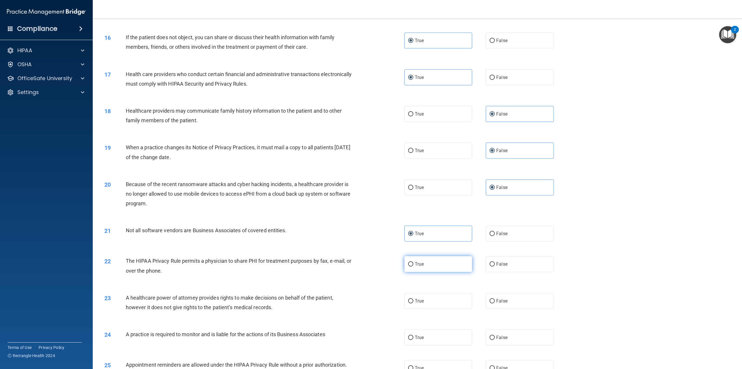
radio input "true"
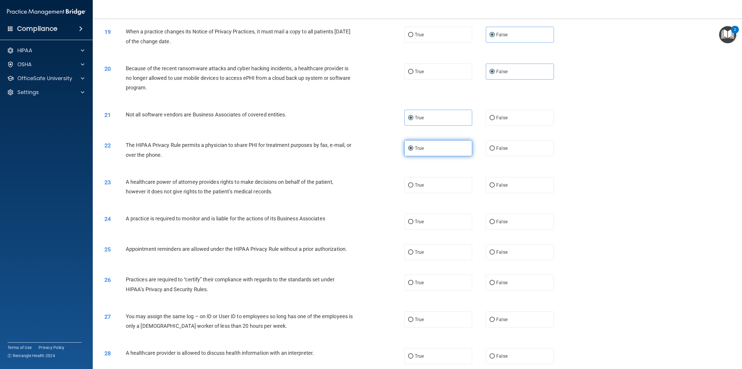
scroll to position [667, 0]
click at [505, 193] on label "False" at bounding box center [520, 185] width 68 height 16
click at [495, 187] on input "False" at bounding box center [492, 185] width 5 height 4
radio input "true"
click at [496, 224] on span "False" at bounding box center [501, 221] width 11 height 6
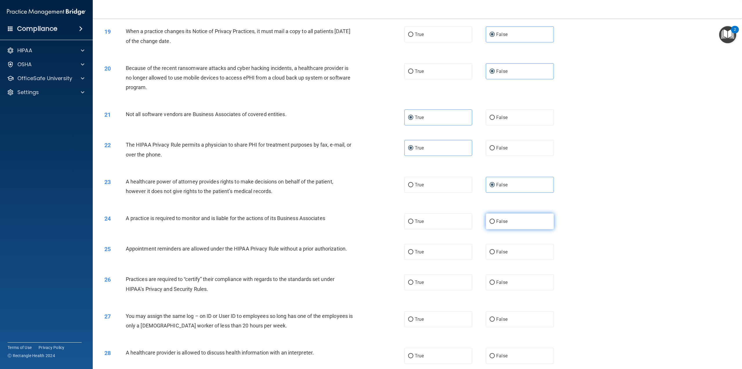
click at [495, 224] on input "False" at bounding box center [492, 221] width 5 height 4
radio input "true"
click at [498, 254] on span "False" at bounding box center [501, 252] width 11 height 6
click at [496, 285] on span "False" at bounding box center [501, 282] width 11 height 6
click at [495, 284] on input "False" at bounding box center [492, 282] width 5 height 4
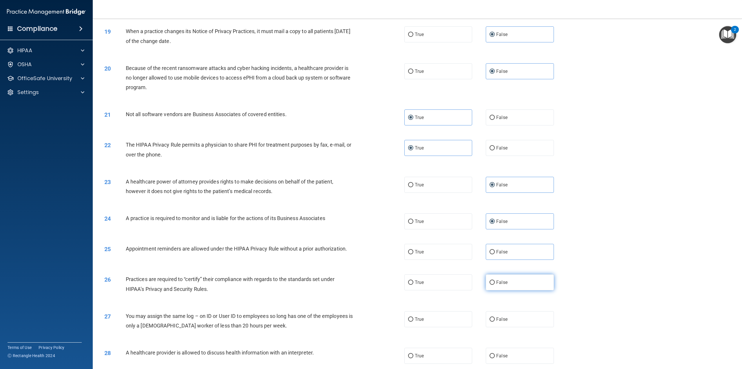
radio input "true"
click at [498, 322] on span "False" at bounding box center [501, 319] width 11 height 6
click at [495, 321] on input "False" at bounding box center [492, 319] width 5 height 4
radio input "true"
click at [500, 260] on label "False" at bounding box center [520, 252] width 68 height 16
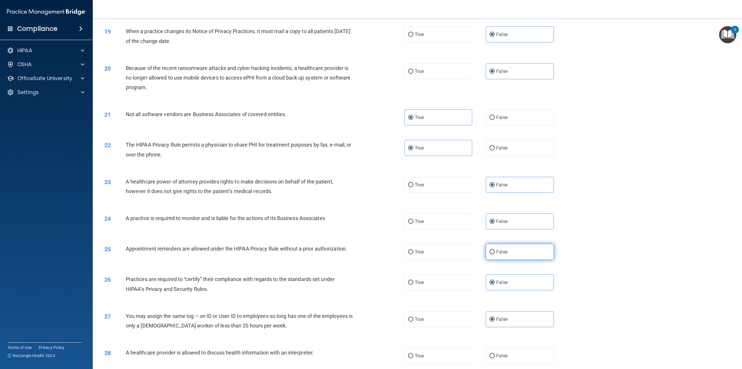
click at [495, 254] on input "False" at bounding box center [492, 252] width 5 height 4
radio input "true"
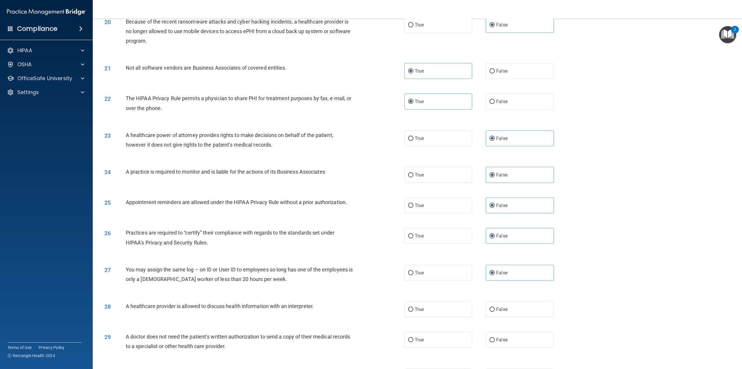
scroll to position [799, 0]
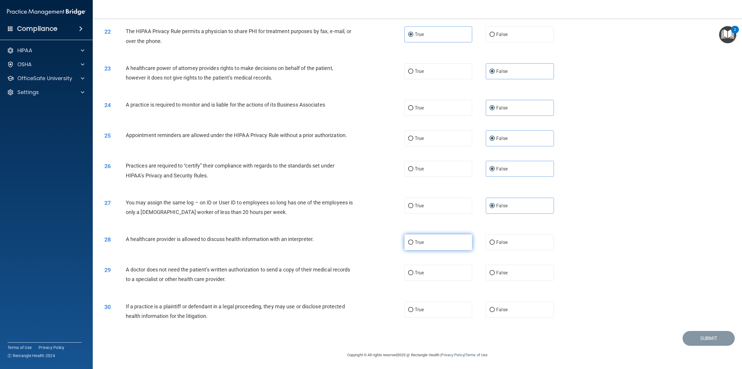
click at [441, 250] on label "True" at bounding box center [438, 242] width 68 height 16
click at [413, 244] on input "True" at bounding box center [410, 242] width 5 height 4
radio input "true"
click at [437, 269] on label "True" at bounding box center [438, 272] width 68 height 16
click at [413, 271] on input "True" at bounding box center [410, 273] width 5 height 4
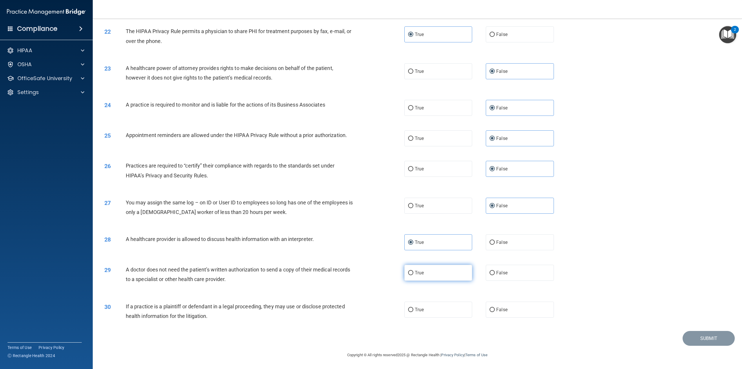
radio input "true"
click at [435, 307] on label "True" at bounding box center [438, 309] width 68 height 16
click at [413, 307] on input "True" at bounding box center [410, 309] width 5 height 4
radio input "true"
click at [683, 324] on div "30 If a practice is a plaintiff or defendant in a legal proceeding, they may us…" at bounding box center [417, 312] width 635 height 37
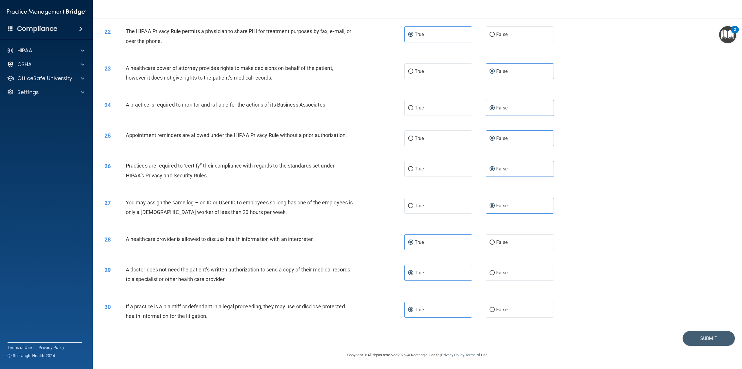
click at [684, 330] on div "30 If a practice is a plaintiff or defendant in a legal proceeding, they may us…" at bounding box center [417, 312] width 635 height 37
click at [686, 333] on button "Submit" at bounding box center [709, 338] width 52 height 15
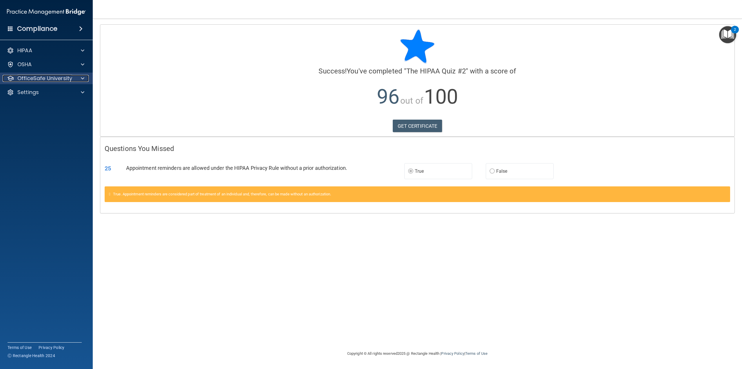
click at [79, 77] on div at bounding box center [82, 78] width 14 height 7
click at [46, 95] on p "HIPAA Training" at bounding box center [28, 92] width 48 height 6
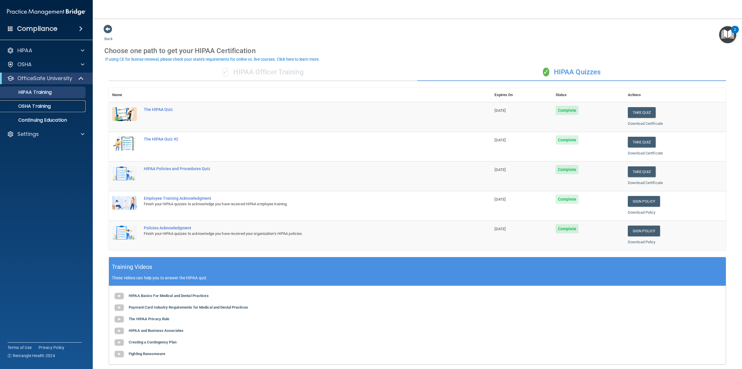
click at [63, 103] on div "OSHA Training" at bounding box center [43, 106] width 79 height 6
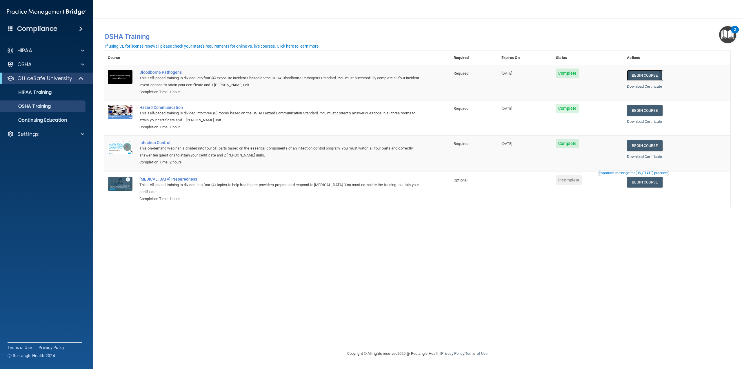
click at [645, 75] on link "Begin Course" at bounding box center [644, 75] width 35 height 11
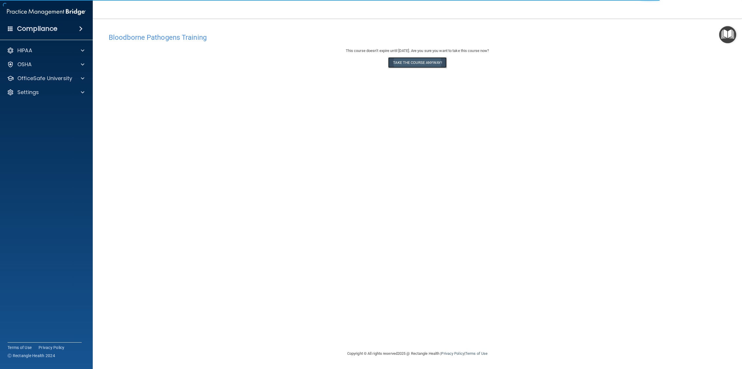
click at [437, 64] on button "Take the course anyway!" at bounding box center [417, 62] width 58 height 11
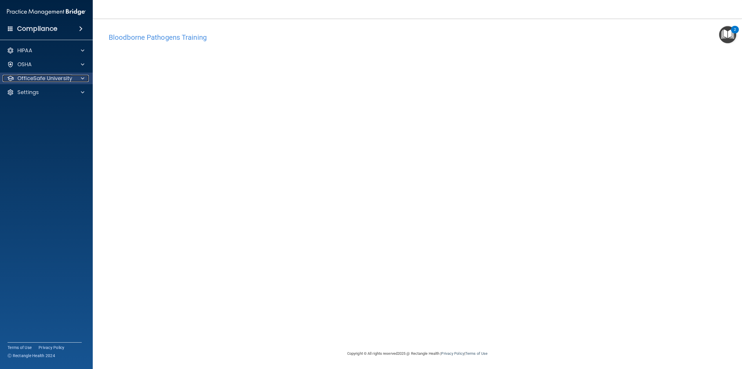
click at [61, 79] on p "OfficeSafe University" at bounding box center [44, 78] width 55 height 7
click at [50, 108] on p "OSHA Training" at bounding box center [27, 106] width 47 height 6
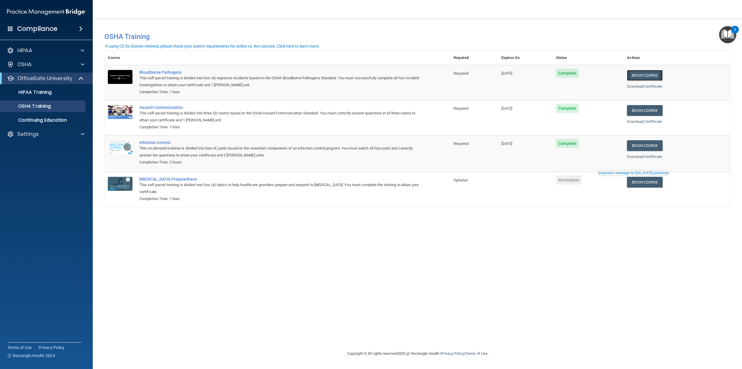
click at [658, 74] on link "Begin Course" at bounding box center [644, 75] width 35 height 11
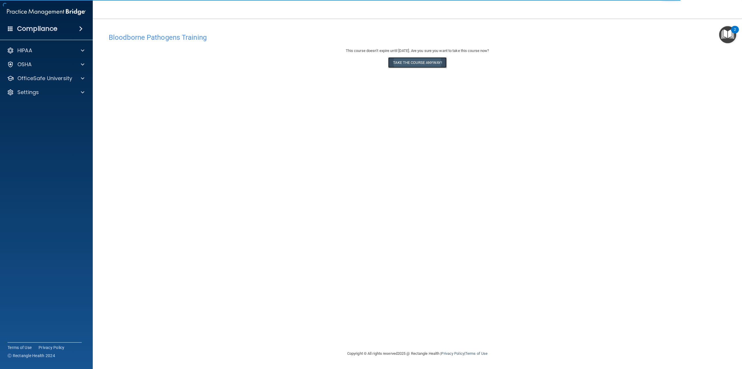
click at [399, 61] on button "Take the course anyway!" at bounding box center [417, 62] width 58 height 11
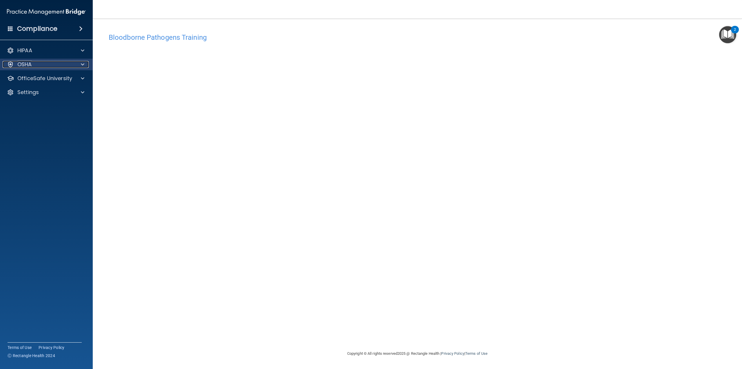
click at [72, 67] on div "OSHA" at bounding box center [39, 64] width 72 height 7
click at [79, 102] on div "OfficeSafe University" at bounding box center [46, 106] width 93 height 12
click at [81, 106] on div at bounding box center [82, 106] width 14 height 7
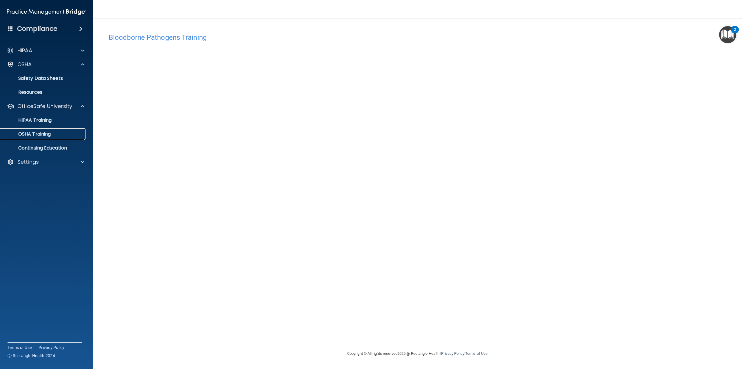
click at [48, 134] on p "OSHA Training" at bounding box center [27, 134] width 47 height 6
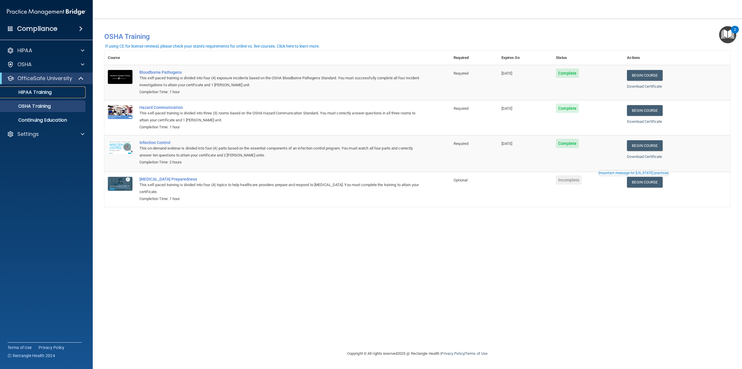
click at [30, 90] on p "HIPAA Training" at bounding box center [28, 92] width 48 height 6
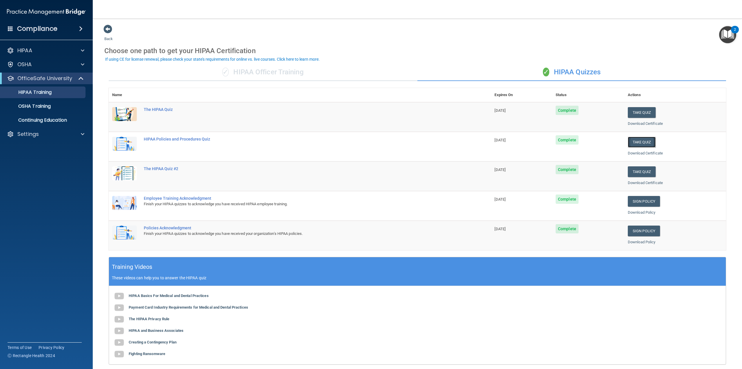
click at [638, 143] on button "Take Quiz" at bounding box center [642, 142] width 28 height 11
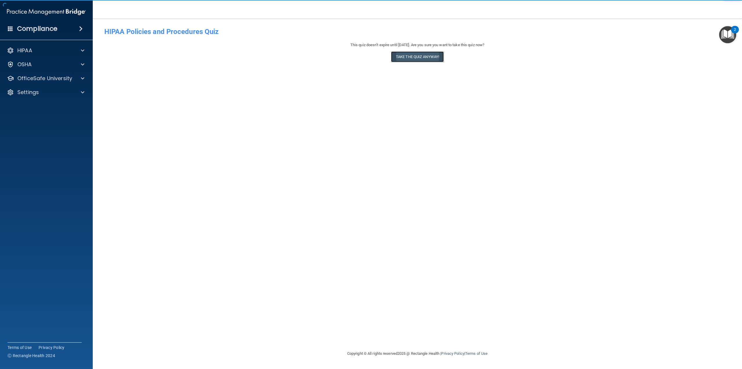
click at [410, 55] on button "Take the quiz anyway!" at bounding box center [417, 56] width 53 height 11
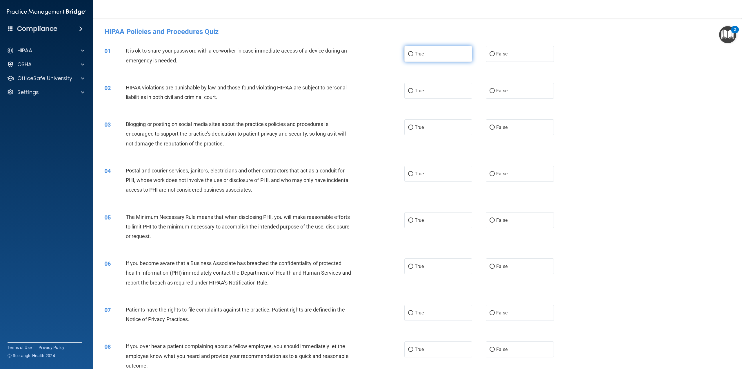
click at [430, 57] on label "True" at bounding box center [438, 54] width 68 height 16
click at [413, 56] on input "True" at bounding box center [410, 54] width 5 height 4
radio input "true"
click at [430, 82] on div "02 HIPAA violations are punishable by law and those found violating HIPAA are s…" at bounding box center [417, 93] width 635 height 37
drag, startPoint x: 430, startPoint y: 86, endPoint x: 430, endPoint y: 90, distance: 4.1
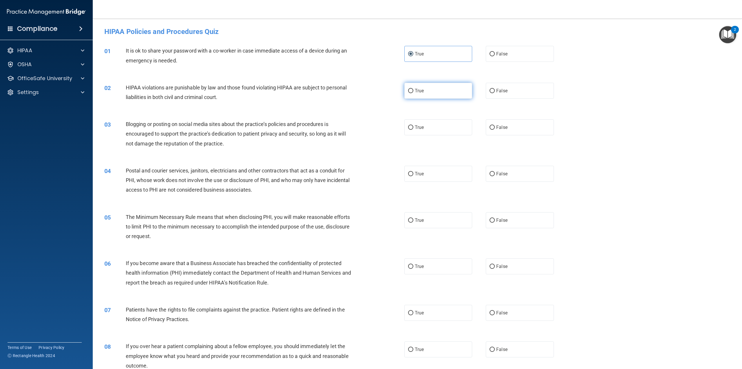
click at [430, 87] on label "True" at bounding box center [438, 91] width 68 height 16
click at [413, 89] on input "True" at bounding box center [410, 91] width 5 height 4
radio input "true"
click at [507, 134] on label "False" at bounding box center [520, 127] width 68 height 16
click at [495, 130] on input "False" at bounding box center [492, 127] width 5 height 4
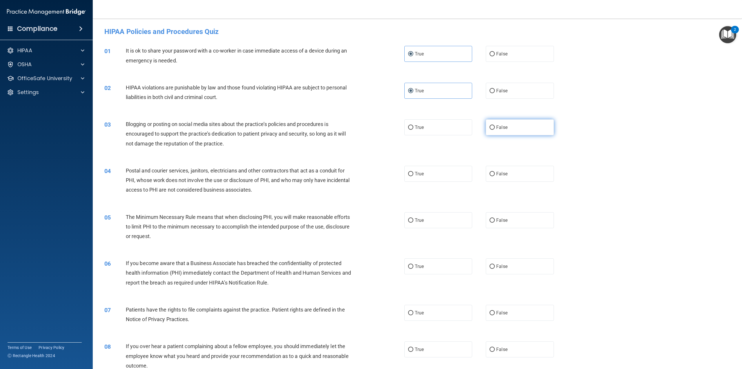
radio input "true"
click at [512, 176] on label "False" at bounding box center [520, 174] width 68 height 16
click at [495, 176] on input "False" at bounding box center [492, 174] width 5 height 4
radio input "true"
click at [506, 217] on label "False" at bounding box center [520, 220] width 68 height 16
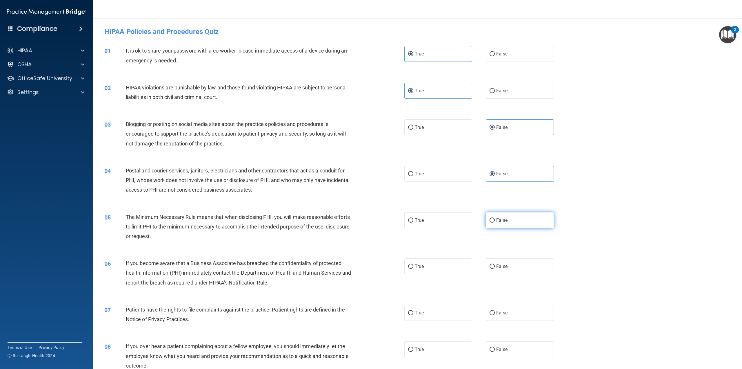
click at [495, 218] on input "False" at bounding box center [492, 220] width 5 height 4
radio input "true"
click at [451, 258] on div "06 If you become aware that a Business Associate has breached the confidentiali…" at bounding box center [417, 274] width 635 height 46
click at [449, 263] on label "True" at bounding box center [438, 266] width 68 height 16
click at [413, 264] on input "True" at bounding box center [410, 266] width 5 height 4
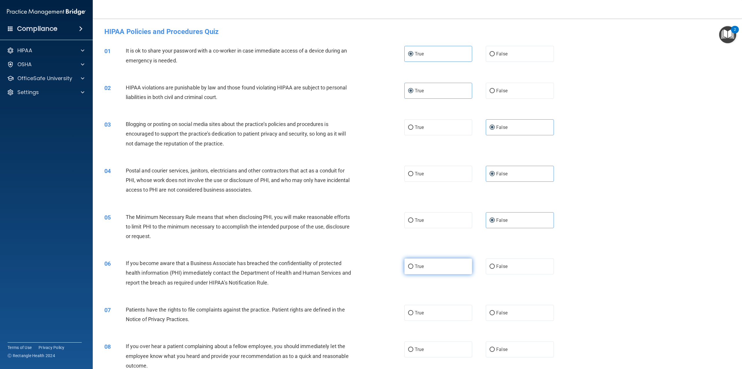
radio input "true"
click at [432, 319] on label "True" at bounding box center [438, 312] width 68 height 16
click at [413, 315] on input "True" at bounding box center [410, 313] width 5 height 4
radio input "true"
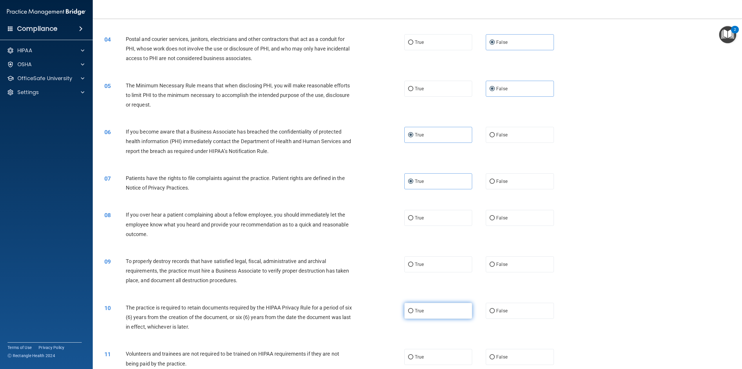
scroll to position [145, 0]
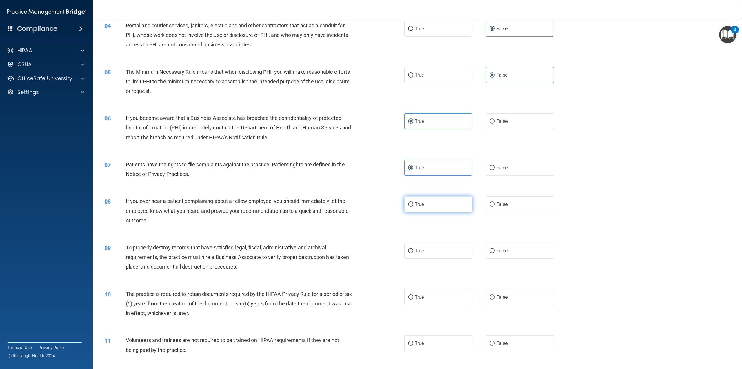
click at [435, 207] on label "True" at bounding box center [438, 204] width 68 height 16
click at [413, 206] on input "True" at bounding box center [410, 204] width 5 height 4
radio input "true"
click at [527, 255] on label "False" at bounding box center [520, 250] width 68 height 16
click at [495, 253] on input "False" at bounding box center [492, 250] width 5 height 4
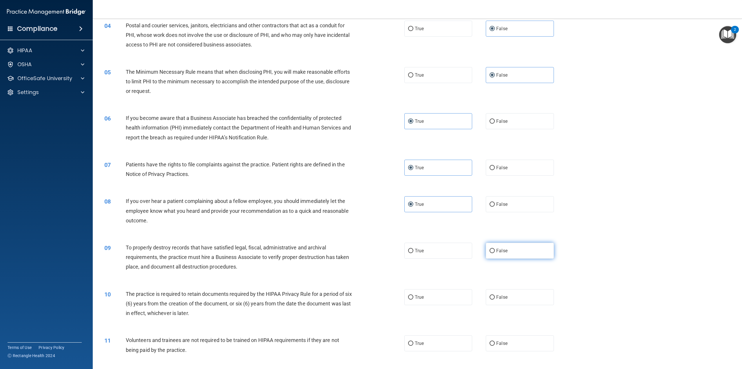
radio input "true"
click at [518, 299] on label "False" at bounding box center [520, 297] width 68 height 16
click at [495, 299] on input "False" at bounding box center [492, 297] width 5 height 4
radio input "true"
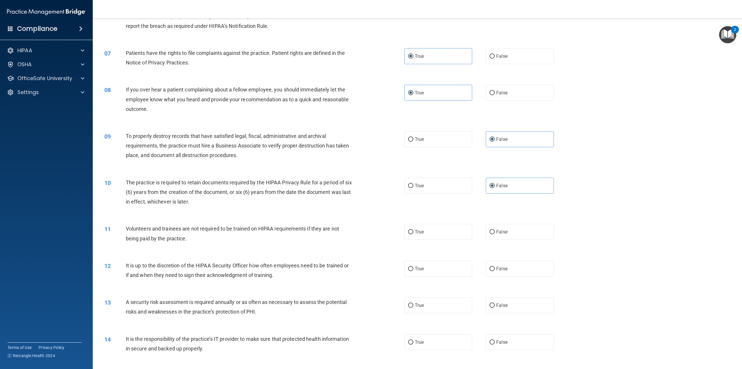
scroll to position [261, 0]
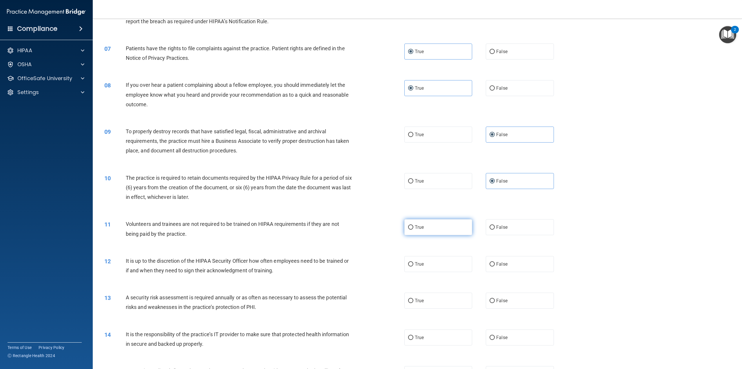
click at [429, 219] on label "True" at bounding box center [438, 227] width 68 height 16
click at [413, 225] on input "True" at bounding box center [410, 227] width 5 height 4
radio input "true"
click at [427, 265] on label "True" at bounding box center [438, 264] width 68 height 16
click at [413, 265] on input "True" at bounding box center [410, 264] width 5 height 4
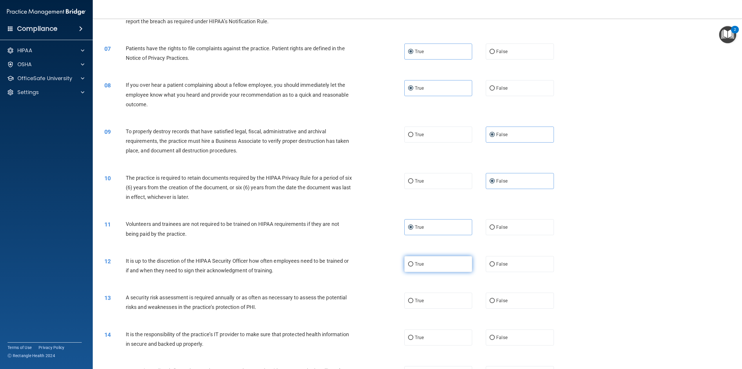
radio input "true"
click at [423, 298] on label "True" at bounding box center [438, 300] width 68 height 16
click at [413, 298] on input "True" at bounding box center [410, 300] width 5 height 4
radio input "true"
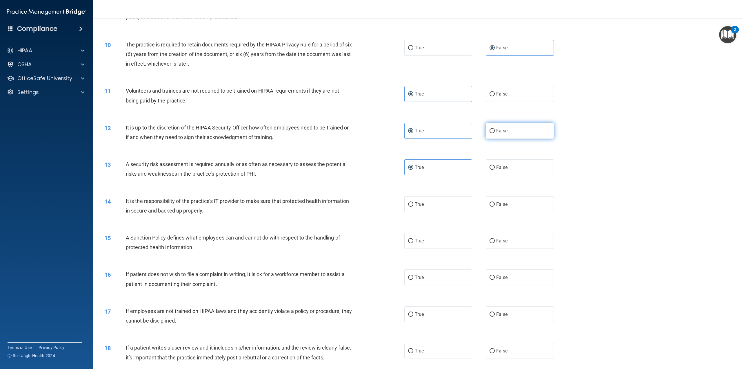
scroll to position [406, 0]
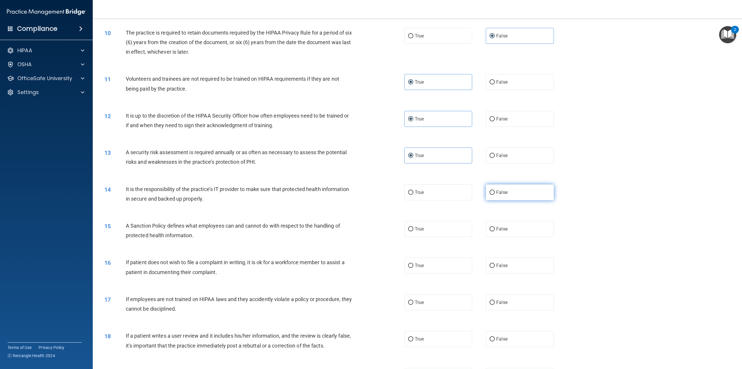
click at [519, 196] on label "False" at bounding box center [520, 192] width 68 height 16
click at [495, 195] on input "False" at bounding box center [492, 192] width 5 height 4
radio input "true"
click at [511, 224] on label "False" at bounding box center [520, 229] width 68 height 16
click at [495, 227] on input "False" at bounding box center [492, 229] width 5 height 4
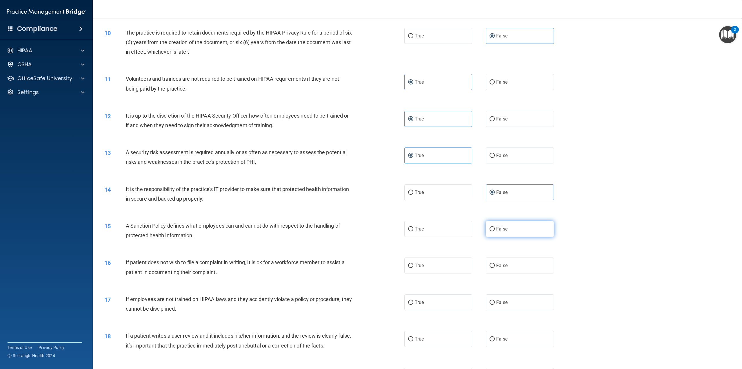
radio input "true"
click at [455, 262] on label "True" at bounding box center [438, 265] width 68 height 16
click at [413, 263] on input "True" at bounding box center [410, 265] width 5 height 4
radio input "true"
click at [418, 306] on label "True" at bounding box center [438, 302] width 68 height 16
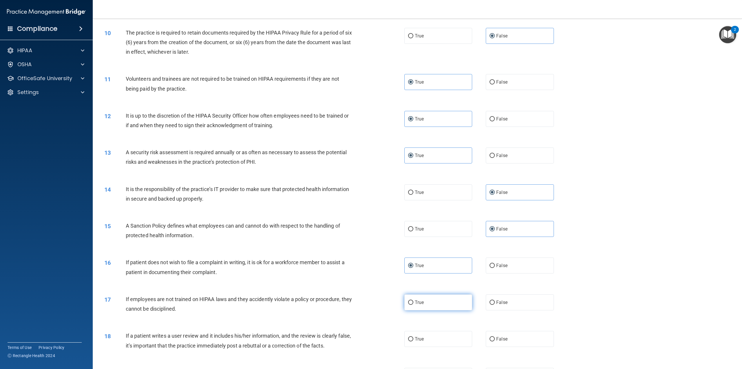
click at [413, 304] on input "True" at bounding box center [410, 302] width 5 height 4
radio input "true"
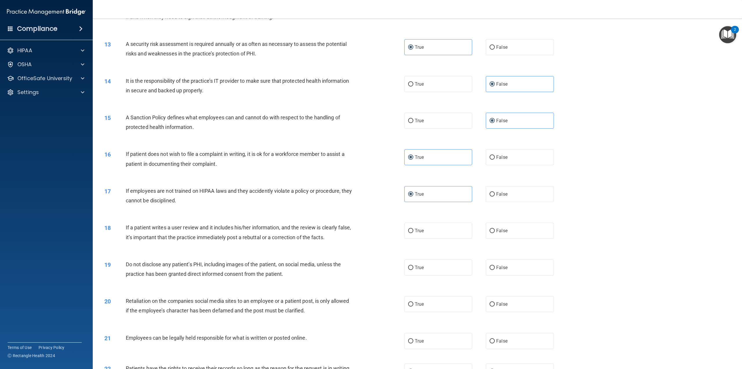
scroll to position [522, 0]
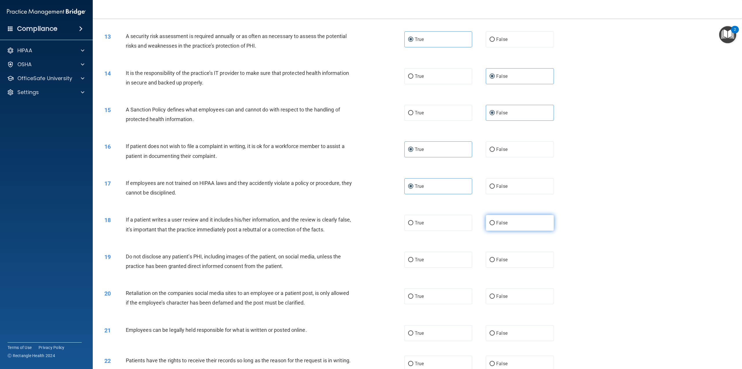
click at [503, 223] on span "False" at bounding box center [501, 223] width 11 height 6
click at [495, 223] on input "False" at bounding box center [492, 223] width 5 height 4
radio input "true"
click at [436, 255] on label "True" at bounding box center [438, 259] width 68 height 16
click at [413, 257] on input "True" at bounding box center [410, 259] width 5 height 4
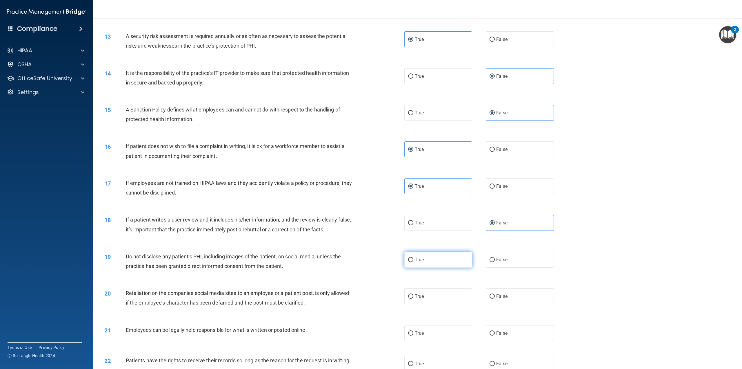
radio input "true"
click at [418, 295] on span "True" at bounding box center [419, 296] width 9 height 6
click at [413, 295] on input "True" at bounding box center [410, 296] width 5 height 4
radio input "true"
click at [506, 293] on label "False" at bounding box center [520, 296] width 68 height 16
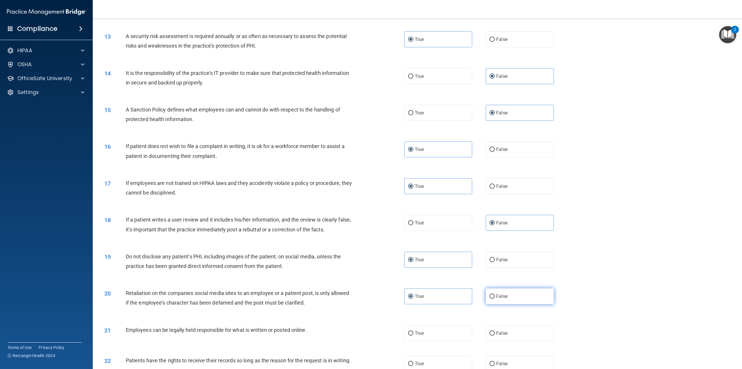
click at [495, 294] on input "False" at bounding box center [492, 296] width 5 height 4
radio input "true"
radio input "false"
click at [443, 325] on label "True" at bounding box center [438, 333] width 68 height 16
click at [413, 331] on input "True" at bounding box center [410, 333] width 5 height 4
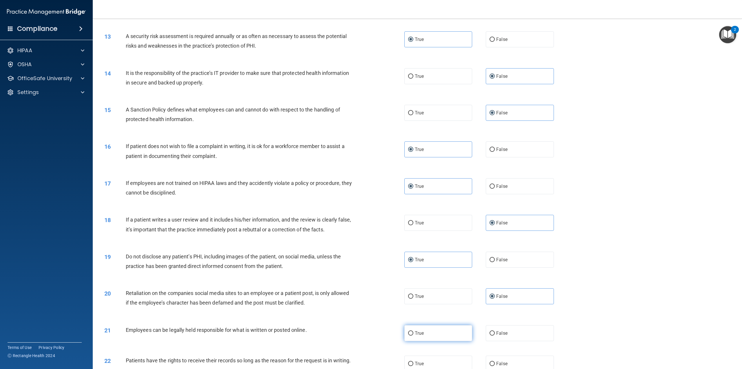
radio input "true"
click at [514, 363] on label "False" at bounding box center [520, 363] width 68 height 16
click at [495, 363] on input "False" at bounding box center [492, 363] width 5 height 4
radio input "true"
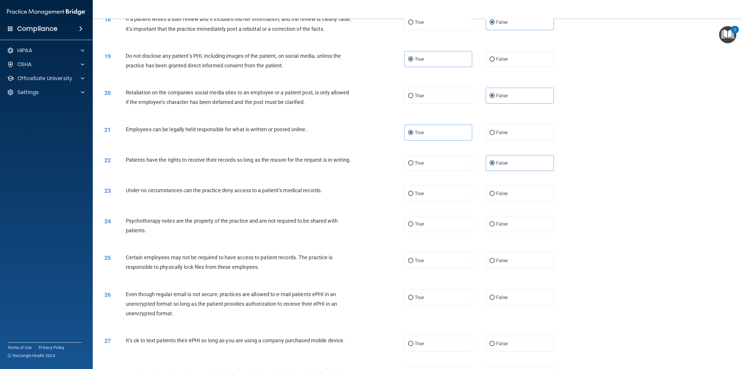
scroll to position [725, 0]
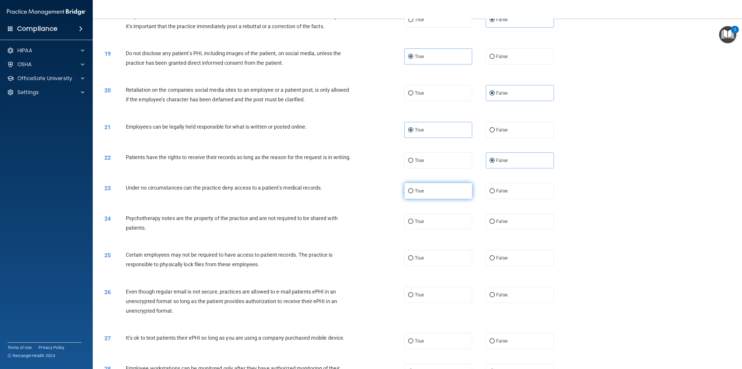
click at [437, 199] on label "True" at bounding box center [438, 191] width 68 height 16
click at [413, 193] on input "True" at bounding box center [410, 191] width 5 height 4
radio input "true"
click at [509, 229] on label "False" at bounding box center [520, 221] width 68 height 16
click at [495, 224] on input "False" at bounding box center [492, 221] width 5 height 4
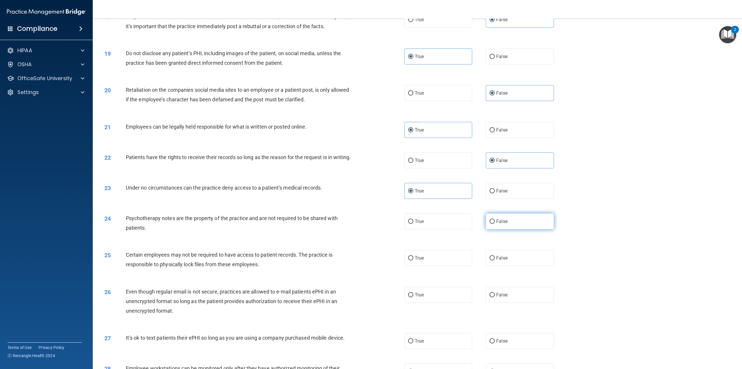
radio input "true"
click at [461, 260] on label "True" at bounding box center [438, 258] width 68 height 16
click at [413, 260] on input "True" at bounding box center [410, 258] width 5 height 4
radio input "true"
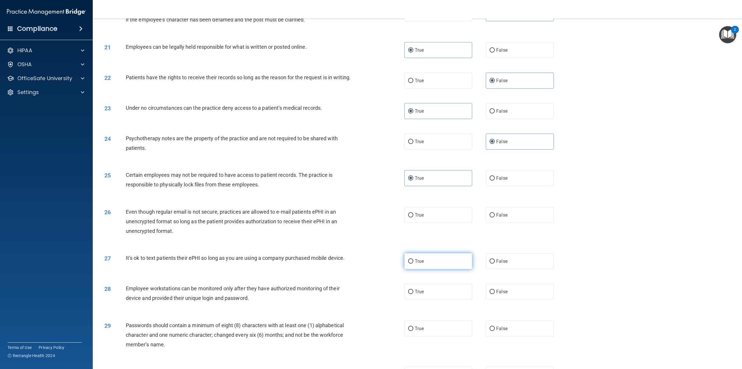
scroll to position [812, 0]
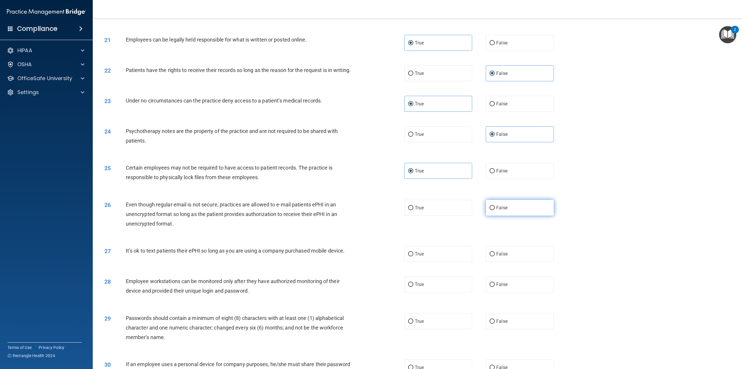
click at [515, 215] on label "False" at bounding box center [520, 207] width 68 height 16
click at [495, 210] on input "False" at bounding box center [492, 208] width 5 height 4
radio input "true"
click at [500, 255] on label "False" at bounding box center [520, 254] width 68 height 16
click at [495, 255] on input "False" at bounding box center [492, 254] width 5 height 4
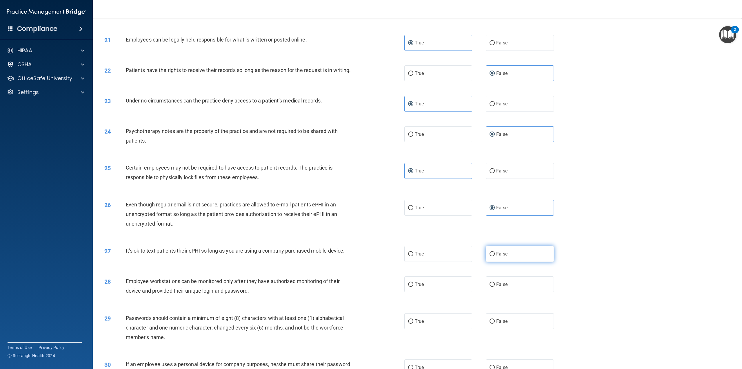
radio input "true"
click at [447, 284] on label "True" at bounding box center [438, 284] width 68 height 16
click at [413, 284] on input "True" at bounding box center [410, 284] width 5 height 4
radio input "true"
click at [490, 323] on input "False" at bounding box center [492, 321] width 5 height 4
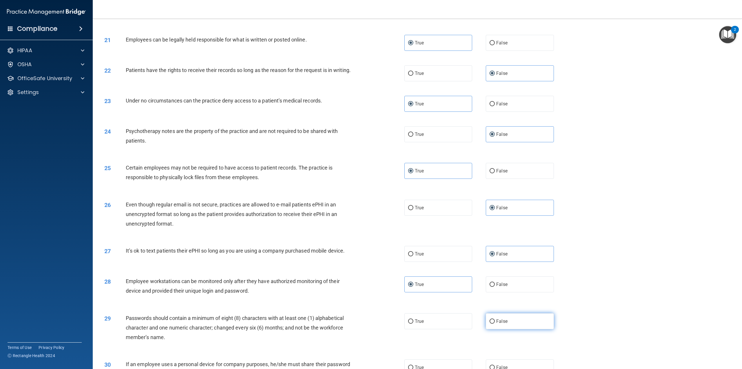
radio input "true"
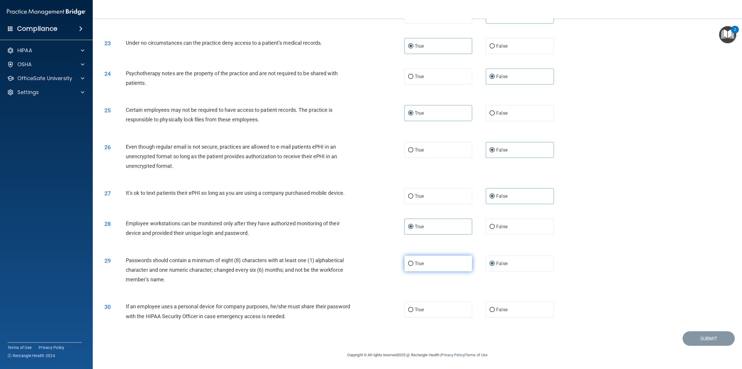
scroll to position [876, 0]
click at [503, 312] on span "False" at bounding box center [501, 309] width 11 height 6
click at [495, 312] on input "False" at bounding box center [492, 309] width 5 height 4
radio input "true"
click at [444, 264] on label "True" at bounding box center [438, 263] width 68 height 16
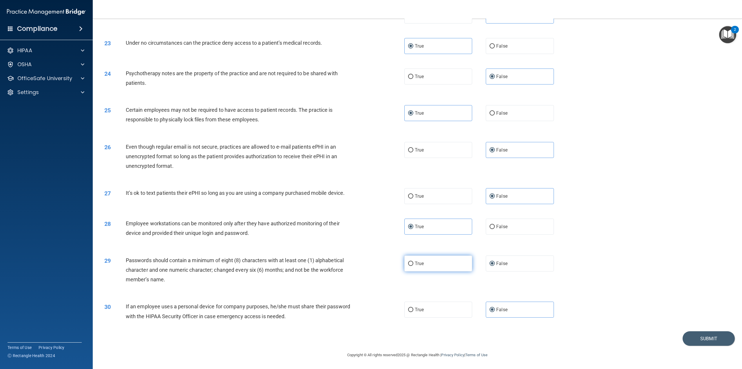
click at [413, 264] on input "True" at bounding box center [410, 263] width 5 height 4
radio input "true"
radio input "false"
click at [519, 224] on label "False" at bounding box center [520, 226] width 68 height 16
click at [495, 224] on input "False" at bounding box center [492, 226] width 5 height 4
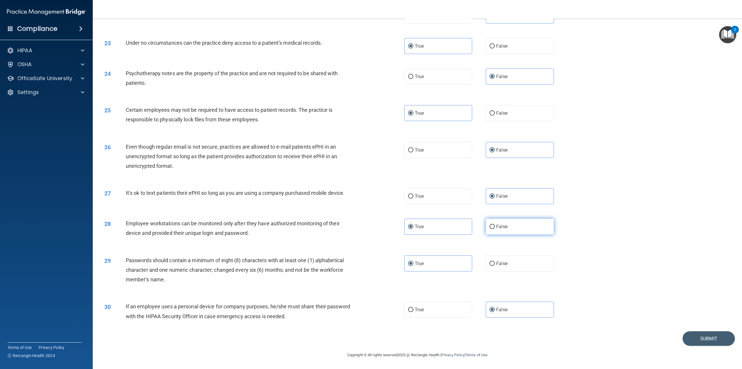
radio input "true"
radio input "false"
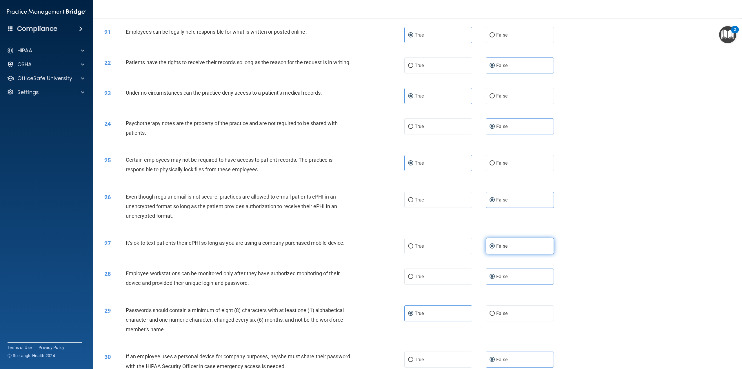
scroll to position [818, 0]
click at [459, 206] on label "True" at bounding box center [438, 201] width 68 height 16
click at [413, 204] on input "True" at bounding box center [410, 201] width 5 height 4
radio input "true"
radio input "false"
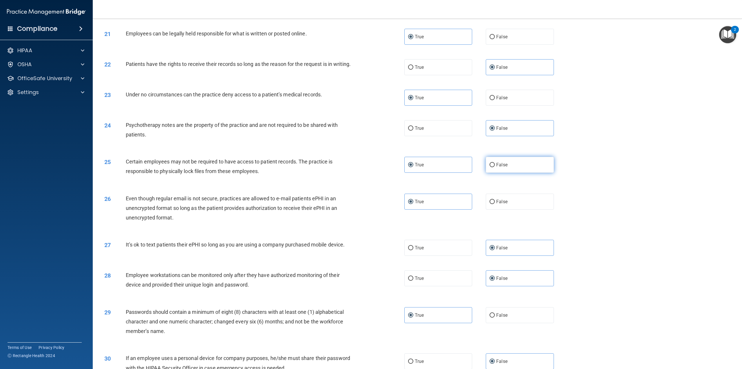
click at [502, 173] on label "False" at bounding box center [520, 165] width 68 height 16
click at [495, 167] on input "False" at bounding box center [492, 165] width 5 height 4
radio input "true"
radio input "false"
click at [454, 136] on label "True" at bounding box center [438, 128] width 68 height 16
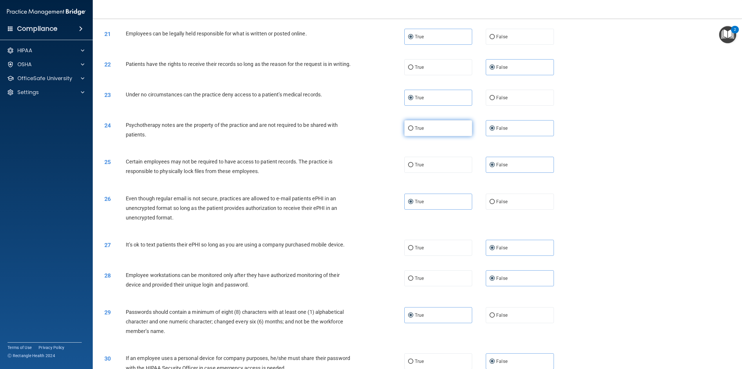
click at [413, 130] on input "True" at bounding box center [410, 128] width 5 height 4
radio input "true"
radio input "false"
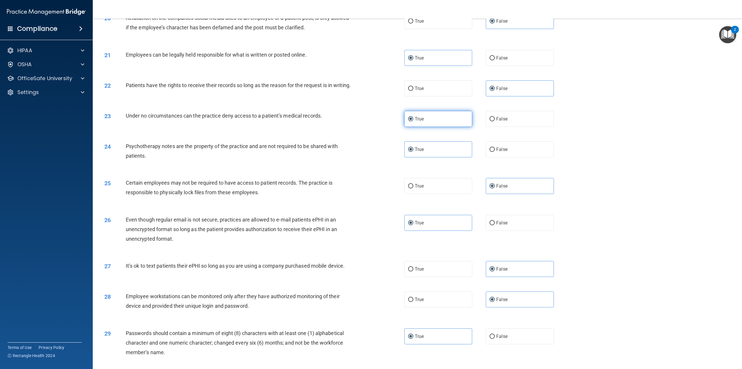
scroll to position [731, 0]
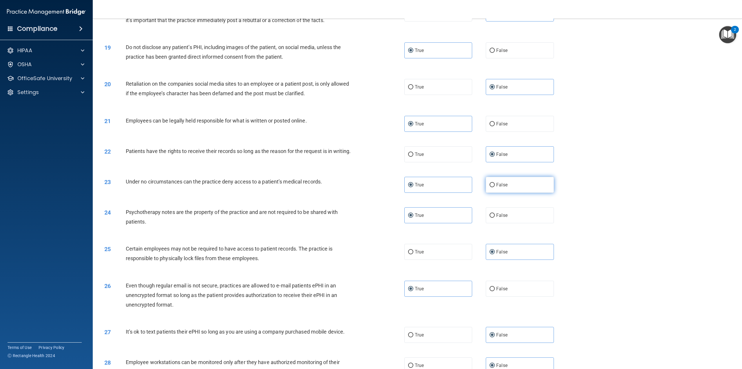
click at [496, 187] on span "False" at bounding box center [501, 185] width 11 height 6
click at [495, 187] on input "False" at bounding box center [492, 185] width 5 height 4
radio input "true"
radio input "false"
click at [445, 160] on label "True" at bounding box center [438, 154] width 68 height 16
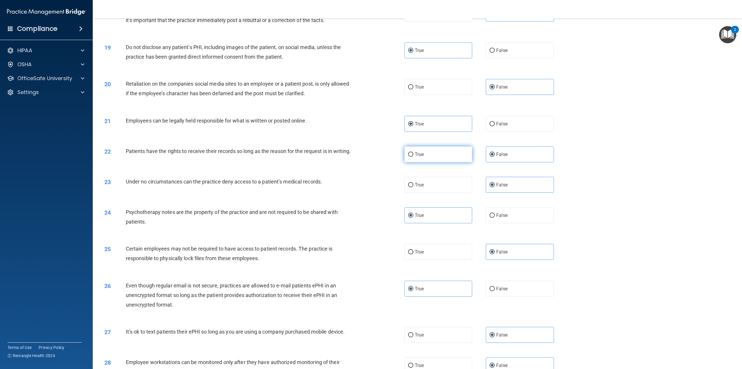
click at [413, 157] on input "True" at bounding box center [410, 154] width 5 height 4
radio input "true"
radio input "false"
click at [491, 127] on label "False" at bounding box center [520, 124] width 68 height 16
click at [491, 126] on input "False" at bounding box center [492, 124] width 5 height 4
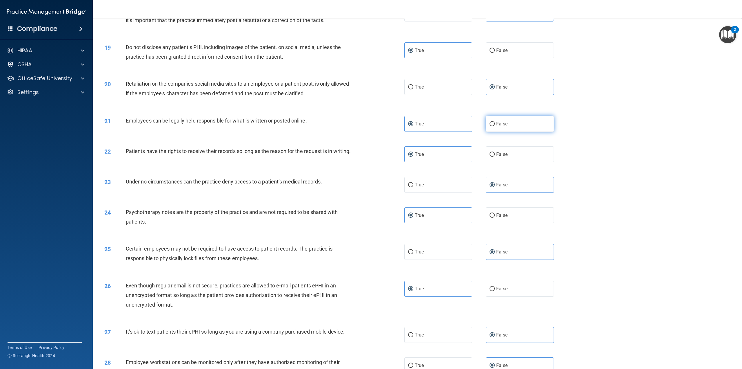
radio input "true"
radio input "false"
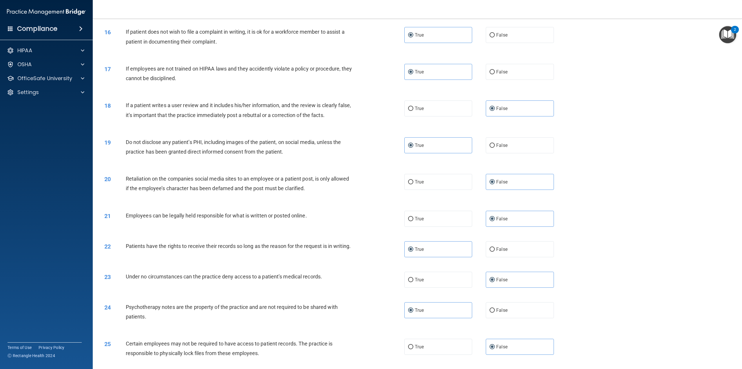
scroll to position [615, 0]
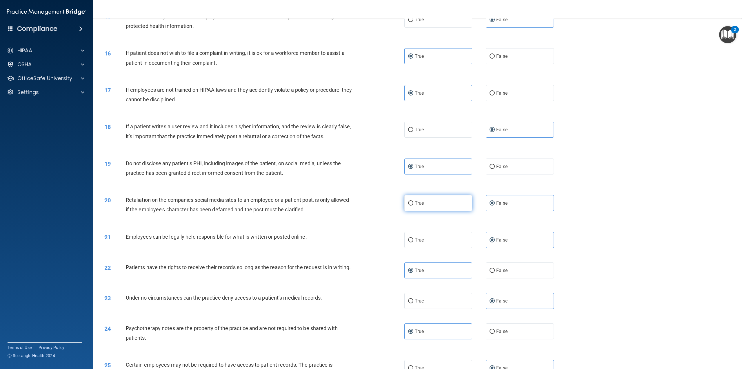
click at [451, 205] on label "True" at bounding box center [438, 203] width 68 height 16
click at [413, 205] on input "True" at bounding box center [410, 203] width 5 height 4
radio input "true"
radio input "false"
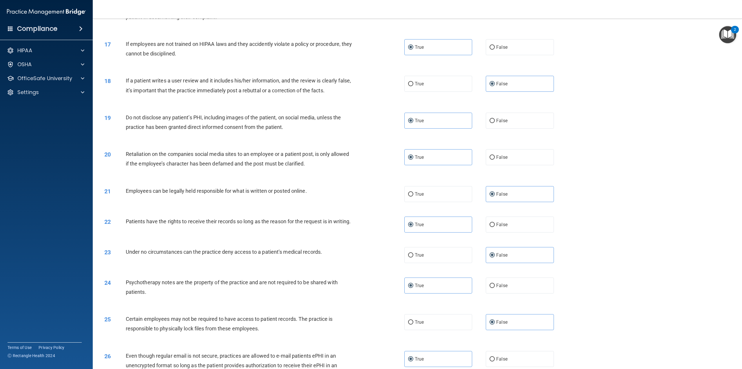
scroll to position [876, 0]
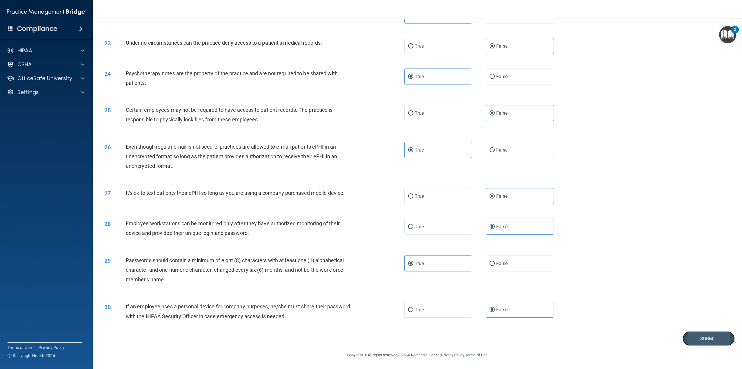
click at [694, 331] on button "Submit" at bounding box center [709, 338] width 52 height 15
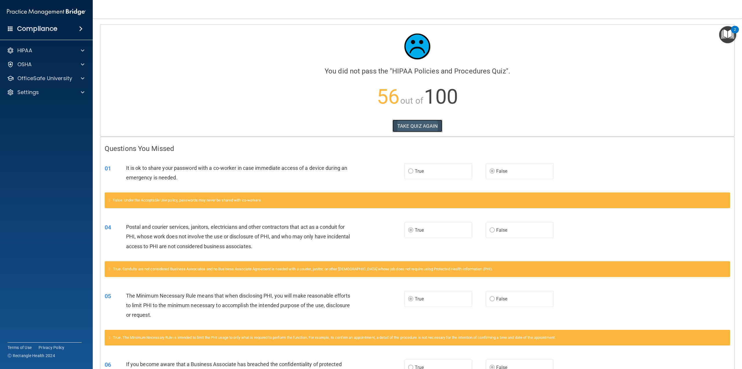
click at [417, 128] on button "TAKE QUIZ AGAIN" at bounding box center [418, 125] width 50 height 13
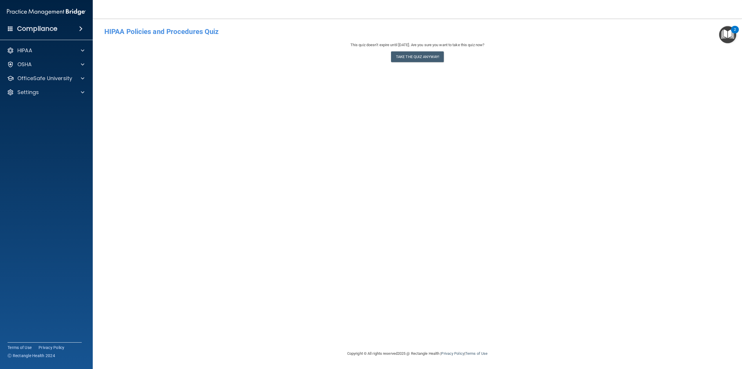
click at [412, 45] on div "This quiz doesn’t expire until 10/31/2025. Are you sure you want to take this q…" at bounding box center [417, 44] width 626 height 7
click at [408, 57] on button "Take the quiz anyway!" at bounding box center [417, 56] width 53 height 11
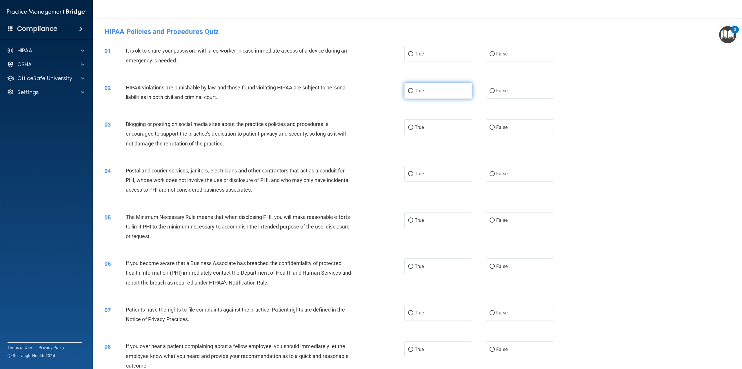
drag, startPoint x: 508, startPoint y: 58, endPoint x: 452, endPoint y: 86, distance: 61.9
click at [508, 58] on label "False" at bounding box center [520, 54] width 68 height 16
click at [495, 56] on input "False" at bounding box center [492, 54] width 5 height 4
radio input "true"
click at [421, 92] on span "True" at bounding box center [419, 91] width 9 height 6
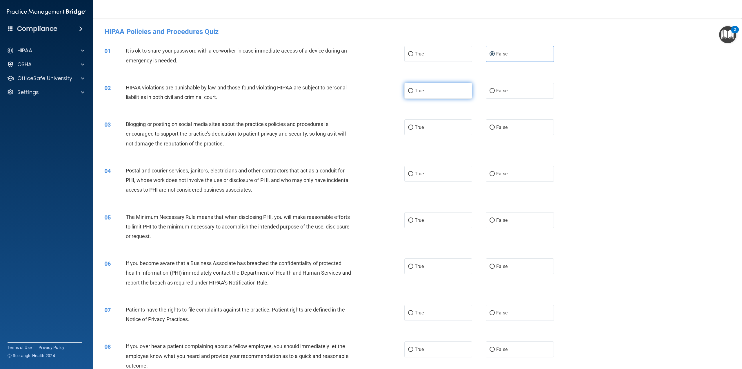
click at [413, 92] on input "True" at bounding box center [410, 91] width 5 height 4
radio input "true"
click at [496, 128] on span "False" at bounding box center [501, 127] width 11 height 6
click at [495, 128] on input "False" at bounding box center [492, 127] width 5 height 4
radio input "true"
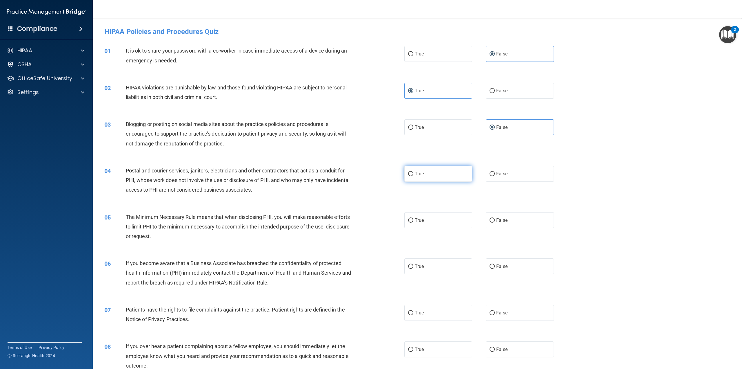
click at [448, 174] on label "True" at bounding box center [438, 174] width 68 height 16
click at [413, 174] on input "True" at bounding box center [410, 174] width 5 height 4
radio input "true"
click at [421, 222] on span "True" at bounding box center [419, 220] width 9 height 6
click at [413, 222] on input "True" at bounding box center [410, 220] width 5 height 4
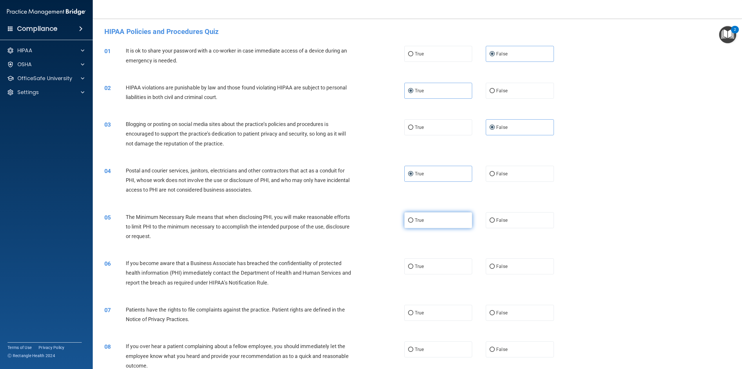
radio input "true"
click at [525, 263] on label "False" at bounding box center [520, 266] width 68 height 16
click at [495, 264] on input "False" at bounding box center [492, 266] width 5 height 4
radio input "true"
click at [430, 312] on label "True" at bounding box center [438, 312] width 68 height 16
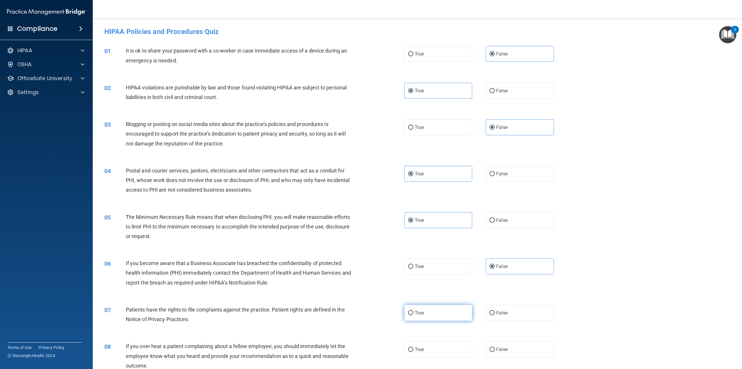
click at [413, 312] on input "True" at bounding box center [410, 313] width 5 height 4
radio input "true"
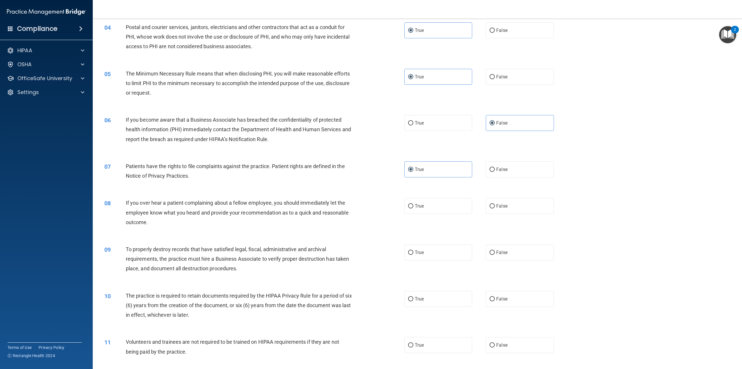
scroll to position [145, 0]
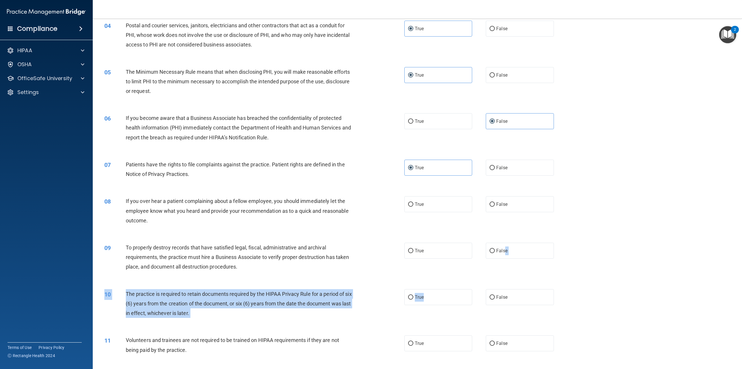
drag, startPoint x: 503, startPoint y: 255, endPoint x: 503, endPoint y: 224, distance: 31.3
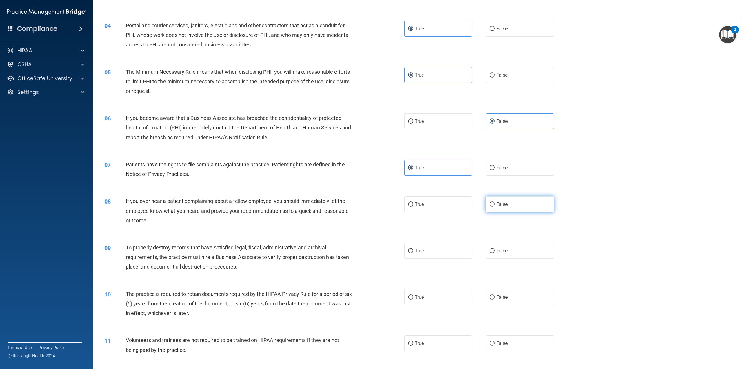
click at [518, 204] on label "False" at bounding box center [520, 204] width 68 height 16
click at [495, 204] on input "False" at bounding box center [492, 204] width 5 height 4
radio input "true"
drag, startPoint x: 421, startPoint y: 252, endPoint x: 466, endPoint y: 248, distance: 44.8
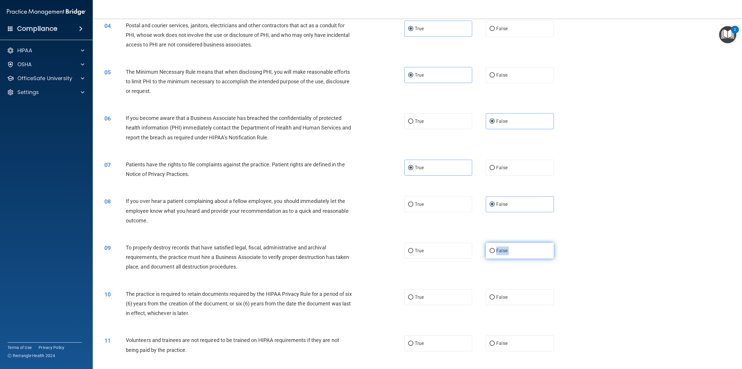
click at [523, 248] on label "False" at bounding box center [520, 250] width 68 height 16
click at [495, 248] on input "False" at bounding box center [492, 250] width 5 height 4
radio input "true"
click at [423, 300] on label "True" at bounding box center [438, 297] width 68 height 16
click at [413, 299] on input "True" at bounding box center [410, 297] width 5 height 4
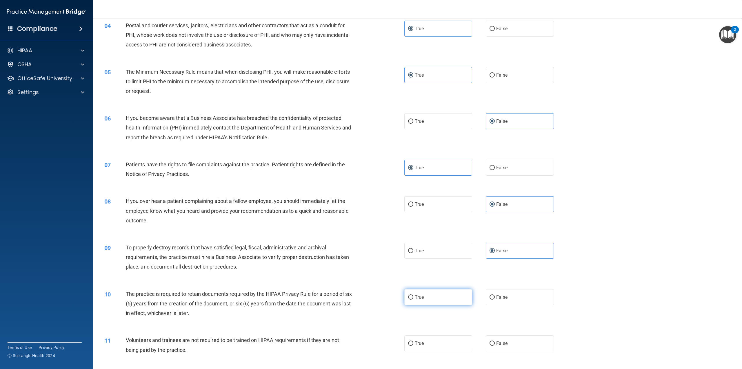
radio input "true"
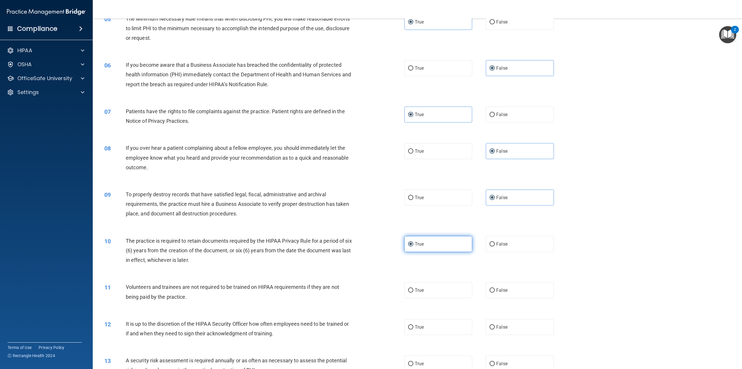
scroll to position [232, 0]
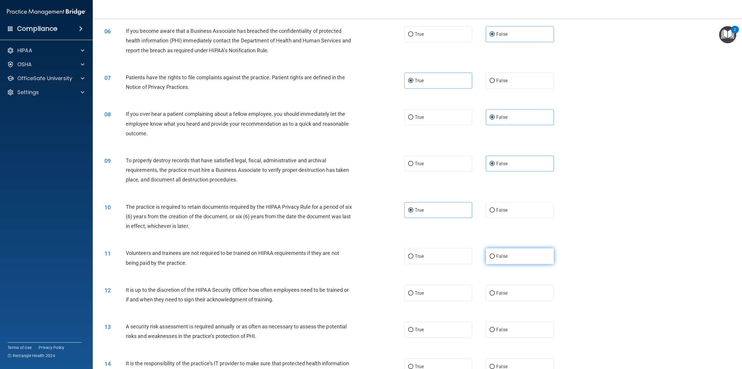
click at [505, 255] on label "False" at bounding box center [520, 256] width 68 height 16
click at [495, 255] on input "False" at bounding box center [492, 256] width 5 height 4
radio input "true"
click at [502, 294] on span "False" at bounding box center [501, 293] width 11 height 6
click at [495, 294] on input "False" at bounding box center [492, 293] width 5 height 4
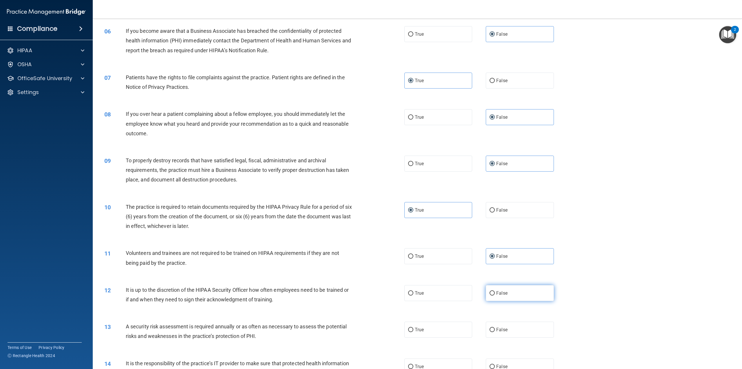
radio input "true"
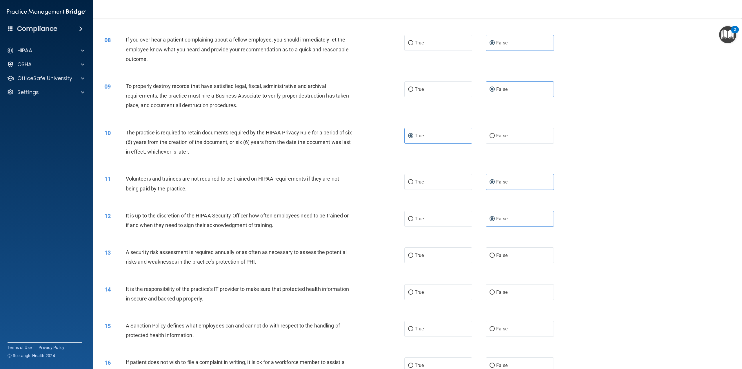
scroll to position [319, 0]
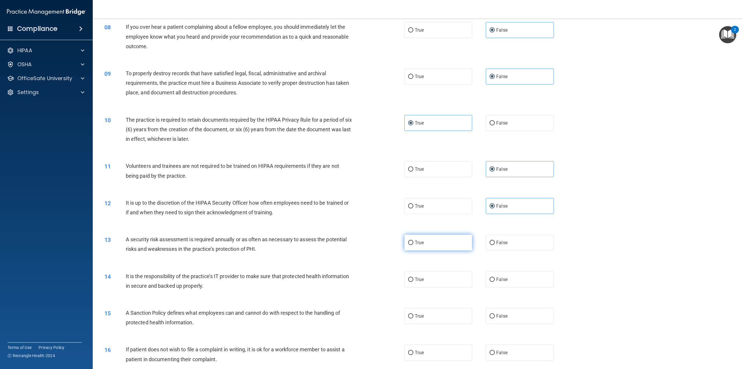
click at [429, 245] on label "True" at bounding box center [438, 242] width 68 height 16
click at [413, 245] on input "True" at bounding box center [410, 242] width 5 height 4
radio input "true"
click at [499, 280] on span "False" at bounding box center [501, 279] width 11 height 6
click at [495, 280] on input "False" at bounding box center [492, 279] width 5 height 4
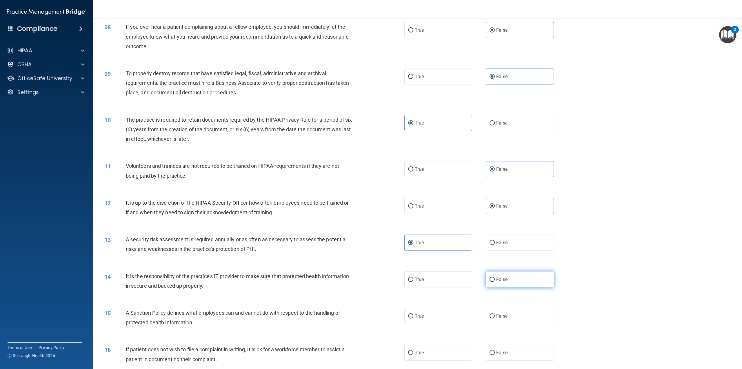
radio input "true"
click at [497, 313] on span "False" at bounding box center [501, 316] width 11 height 6
click at [495, 314] on input "False" at bounding box center [492, 316] width 5 height 4
radio input "true"
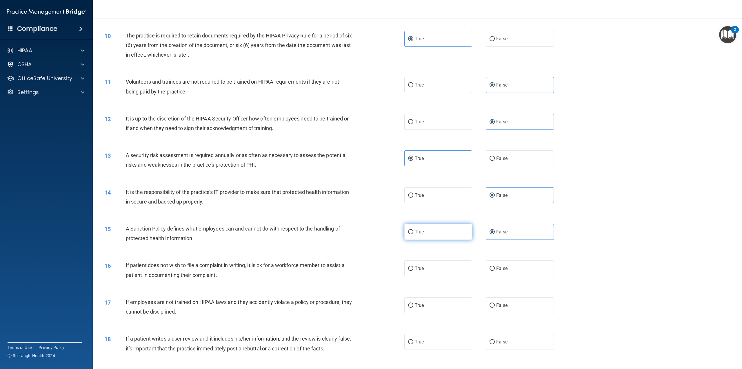
scroll to position [406, 0]
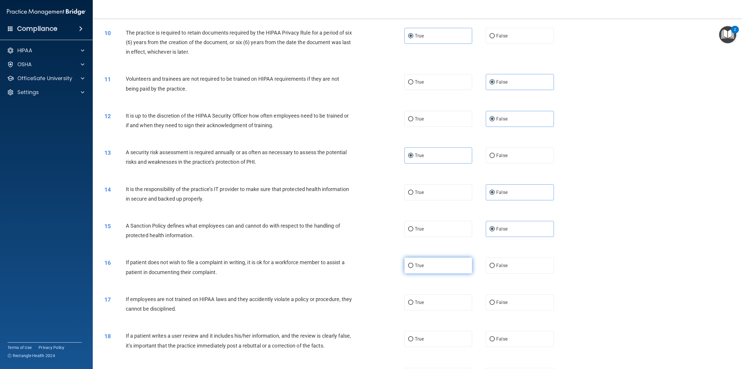
click at [449, 265] on label "True" at bounding box center [438, 265] width 68 height 16
click at [413, 265] on input "True" at bounding box center [410, 265] width 5 height 4
radio input "true"
click at [508, 309] on label "False" at bounding box center [520, 302] width 68 height 16
click at [495, 304] on input "False" at bounding box center [492, 302] width 5 height 4
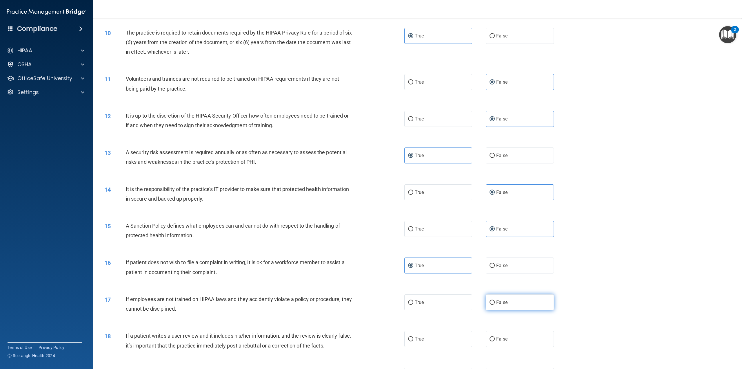
radio input "true"
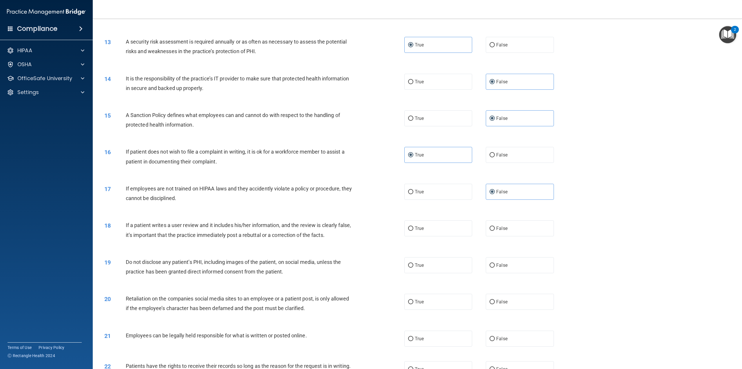
scroll to position [522, 0]
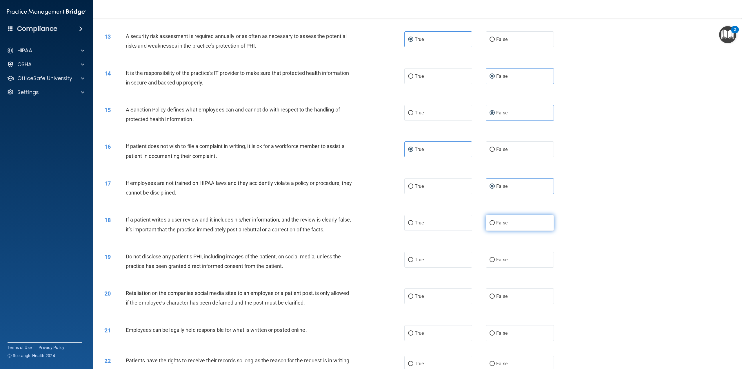
click at [503, 228] on label "False" at bounding box center [520, 223] width 68 height 16
click at [495, 225] on input "False" at bounding box center [492, 223] width 5 height 4
radio input "true"
click at [444, 261] on label "True" at bounding box center [438, 259] width 68 height 16
click at [413, 261] on input "True" at bounding box center [410, 259] width 5 height 4
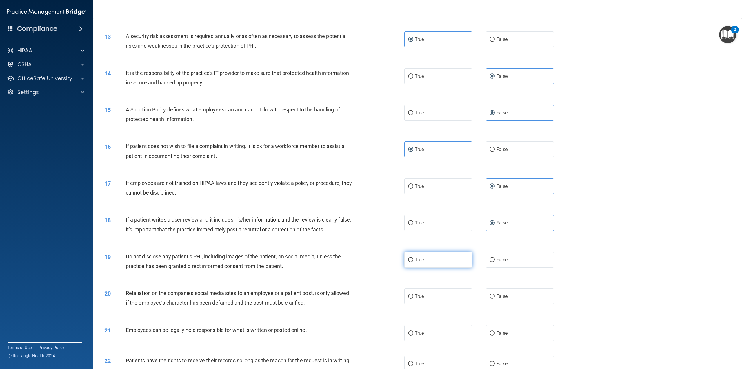
radio input "true"
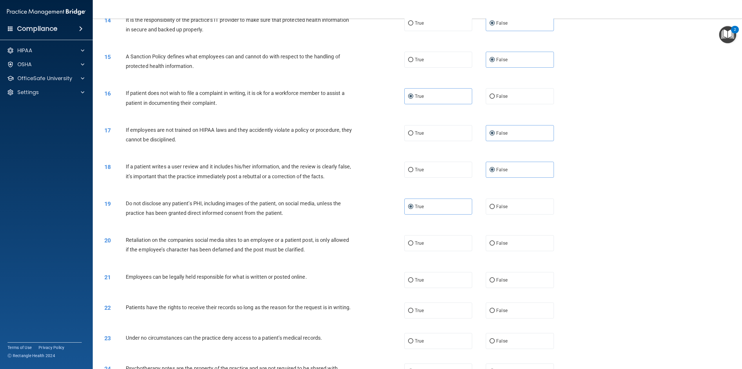
scroll to position [580, 0]
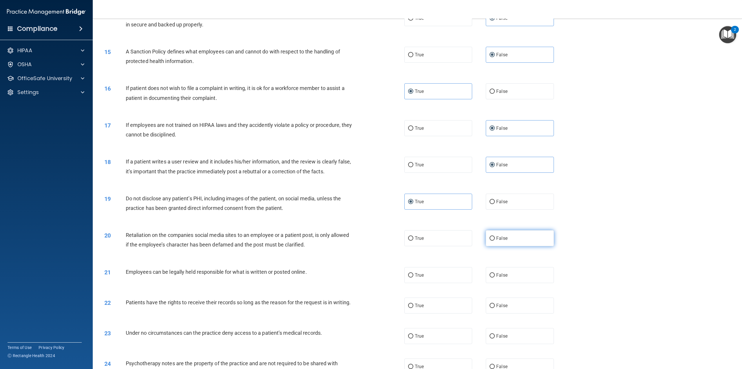
click at [508, 234] on label "False" at bounding box center [520, 238] width 68 height 16
click at [495, 236] on input "False" at bounding box center [492, 238] width 5 height 4
radio input "true"
click at [434, 276] on label "True" at bounding box center [438, 275] width 68 height 16
click at [413, 276] on input "True" at bounding box center [410, 275] width 5 height 4
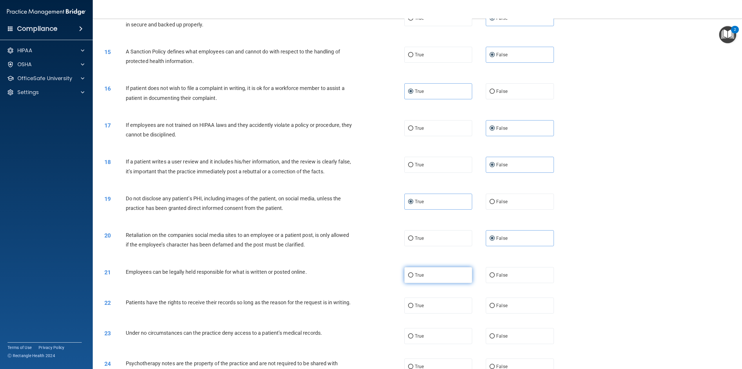
radio input "true"
click at [496, 305] on span "False" at bounding box center [501, 305] width 11 height 6
click at [495, 305] on input "False" at bounding box center [492, 305] width 5 height 4
radio input "true"
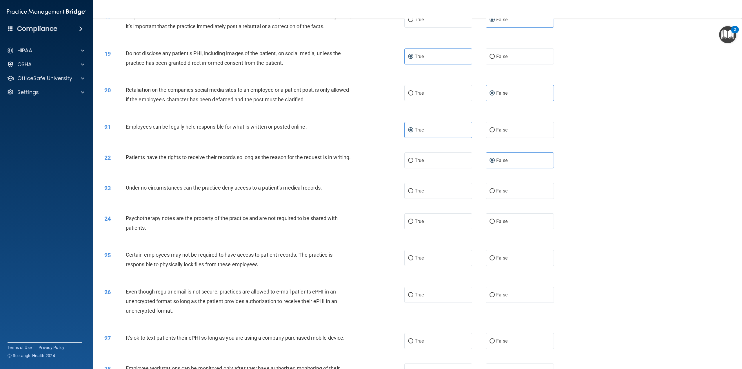
click at [517, 199] on label "False" at bounding box center [520, 191] width 68 height 16
click at [495, 193] on input "False" at bounding box center [492, 191] width 5 height 4
radio input "true"
click at [430, 226] on label "True" at bounding box center [438, 221] width 68 height 16
click at [413, 224] on input "True" at bounding box center [410, 221] width 5 height 4
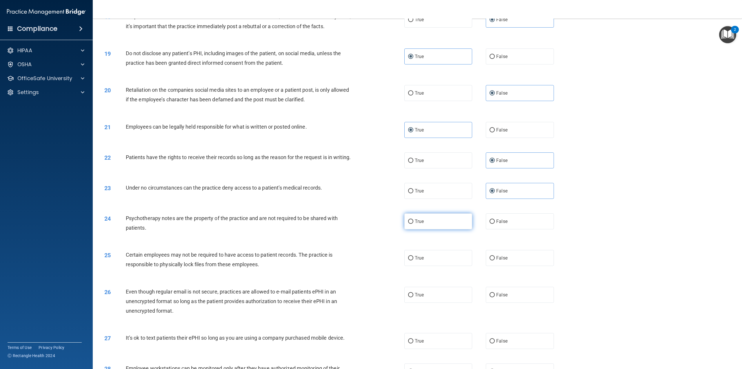
radio input "true"
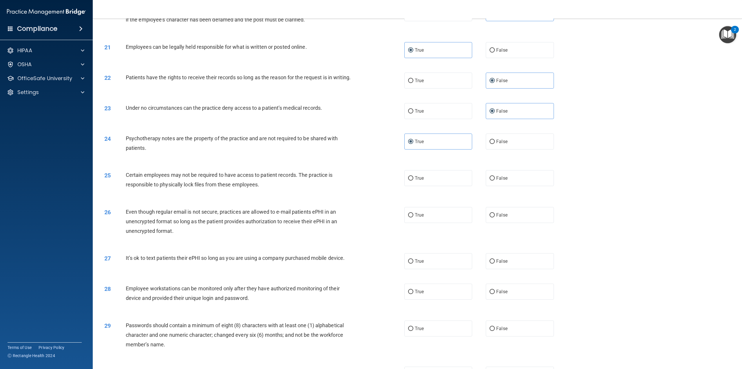
scroll to position [812, 0]
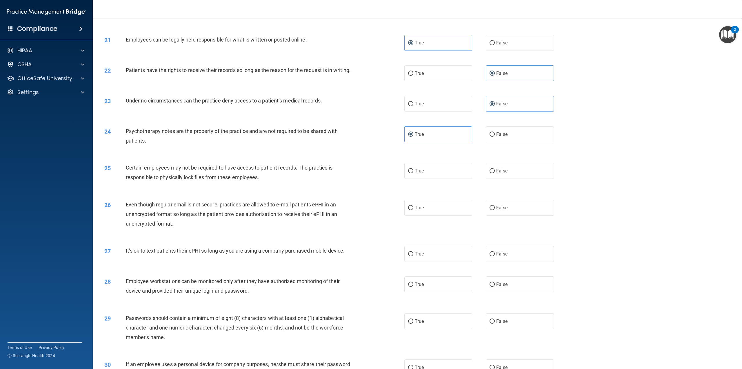
click at [432, 187] on div "25 Certain employees may not be required to have access to patient records. The…" at bounding box center [417, 173] width 635 height 37
click at [433, 176] on label "True" at bounding box center [438, 171] width 68 height 16
click at [413, 173] on input "True" at bounding box center [410, 171] width 5 height 4
radio input "true"
click at [422, 211] on label "True" at bounding box center [438, 207] width 68 height 16
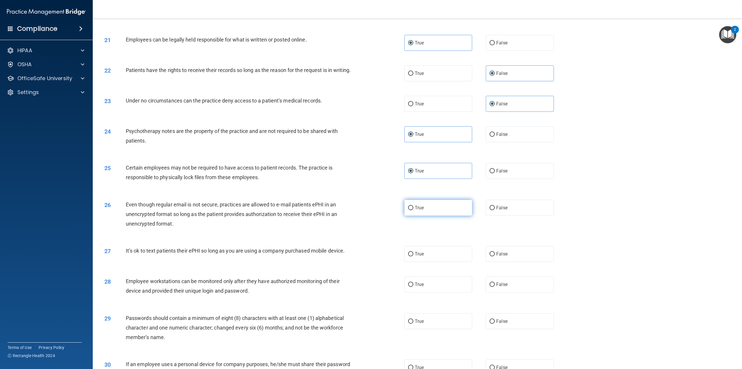
click at [413, 210] on input "True" at bounding box center [410, 208] width 5 height 4
radio input "true"
click at [500, 262] on label "False" at bounding box center [520, 254] width 68 height 16
click at [495, 256] on input "False" at bounding box center [492, 254] width 5 height 4
radio input "true"
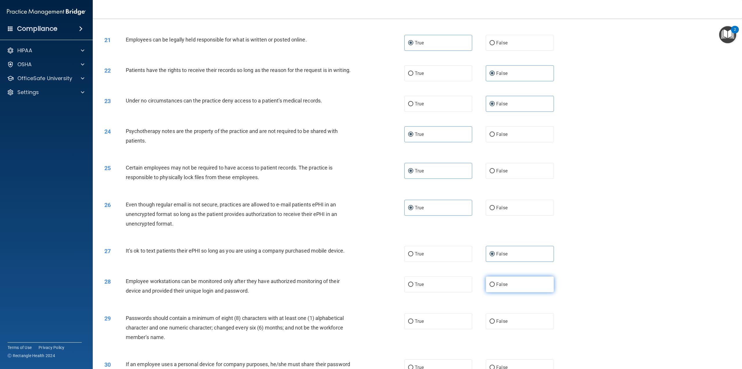
click at [499, 287] on span "False" at bounding box center [501, 284] width 11 height 6
click at [495, 286] on input "False" at bounding box center [492, 284] width 5 height 4
radio input "true"
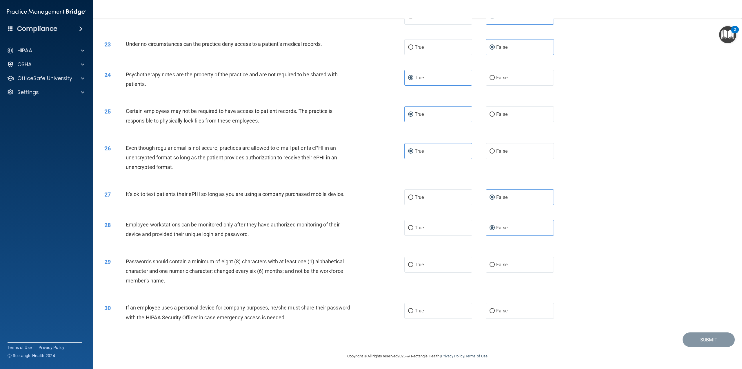
scroll to position [876, 0]
click at [456, 262] on label "True" at bounding box center [438, 263] width 68 height 16
click at [413, 262] on input "True" at bounding box center [410, 263] width 5 height 4
radio input "true"
click at [520, 306] on label "False" at bounding box center [520, 309] width 68 height 16
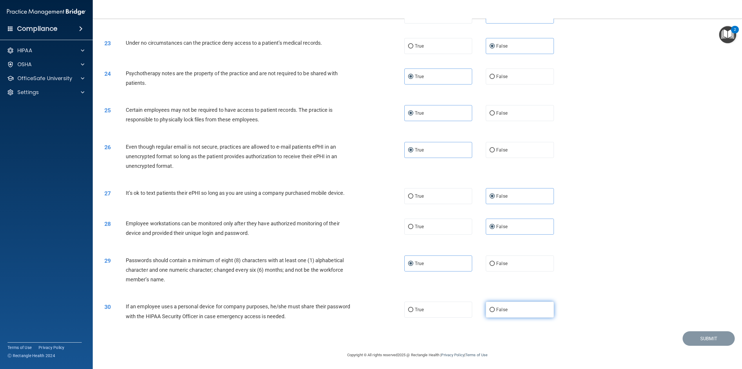
click at [495, 307] on input "False" at bounding box center [492, 309] width 5 height 4
radio input "true"
click at [700, 339] on button "Submit" at bounding box center [709, 338] width 52 height 15
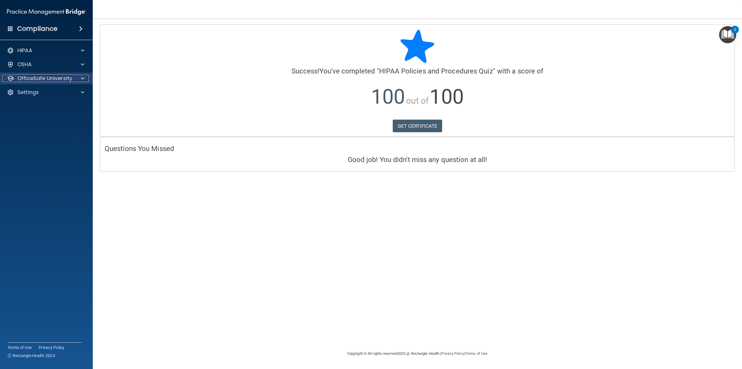
click at [79, 78] on div at bounding box center [82, 78] width 14 height 7
click at [46, 94] on p "HIPAA Training" at bounding box center [28, 92] width 48 height 6
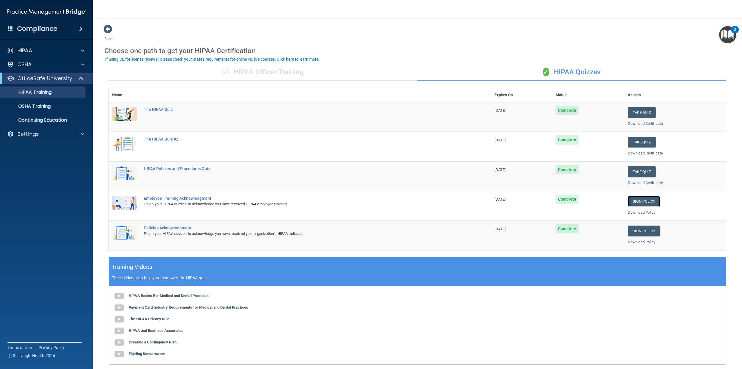
click at [638, 205] on link "Sign Policy" at bounding box center [644, 201] width 32 height 11
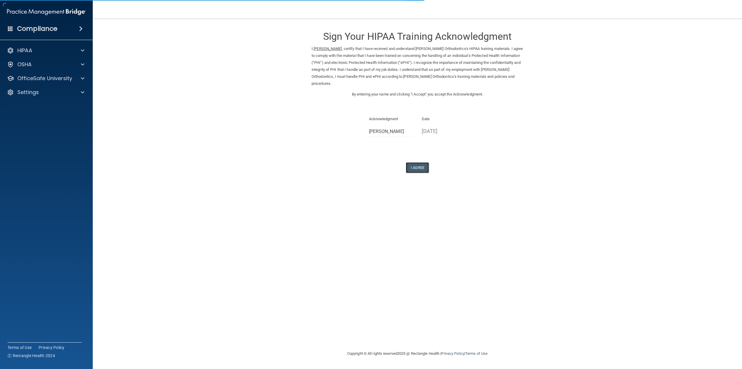
click at [414, 168] on button "I Agree" at bounding box center [417, 167] width 23 height 11
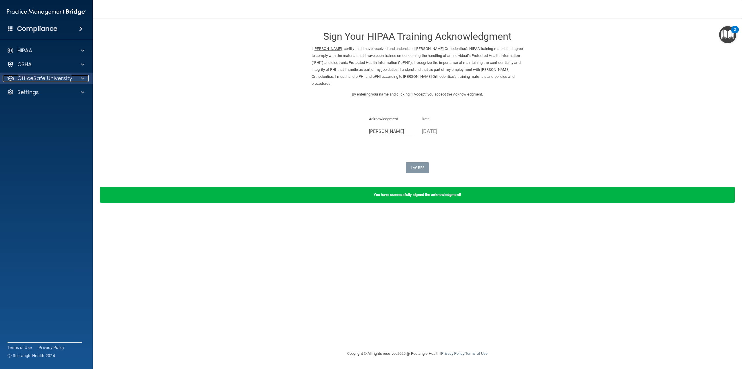
click at [66, 76] on p "OfficeSafe University" at bounding box center [44, 78] width 55 height 7
click at [52, 92] on div "HIPAA Training" at bounding box center [43, 92] width 79 height 6
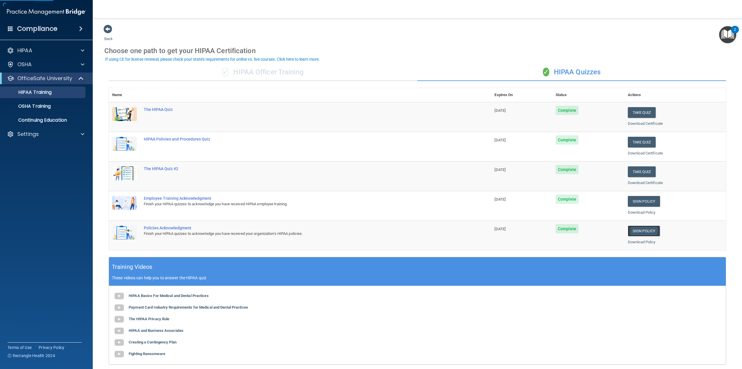
click at [634, 231] on link "Sign Policy" at bounding box center [644, 230] width 32 height 11
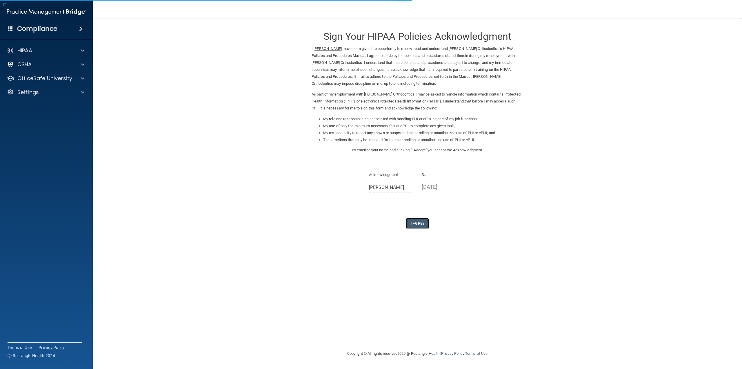
click at [417, 227] on button "I Agree" at bounding box center [417, 223] width 23 height 11
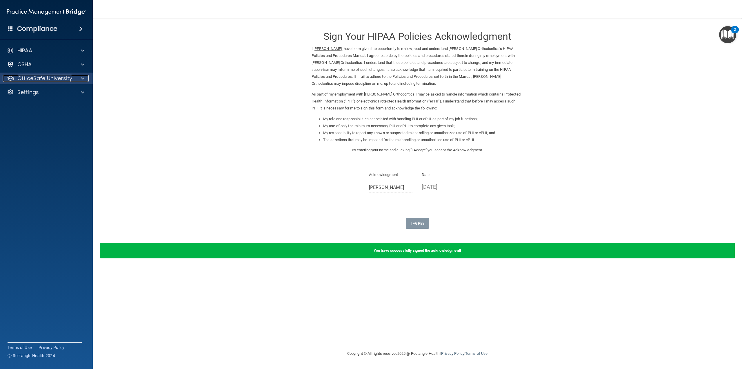
click at [35, 78] on p "OfficeSafe University" at bounding box center [44, 78] width 55 height 7
click at [37, 93] on p "HIPAA Training" at bounding box center [28, 92] width 48 height 6
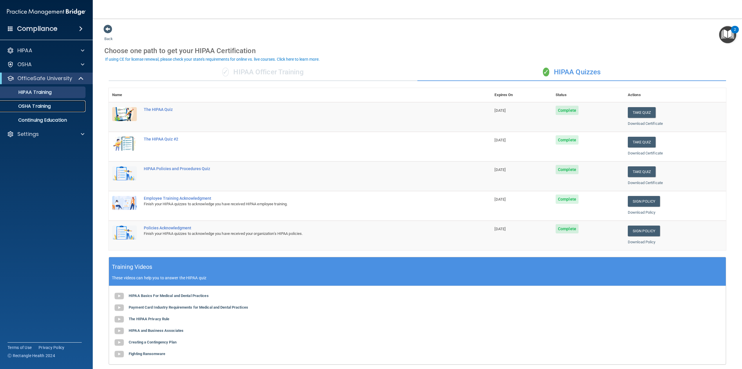
click at [39, 110] on link "OSHA Training" at bounding box center [39, 106] width 91 height 12
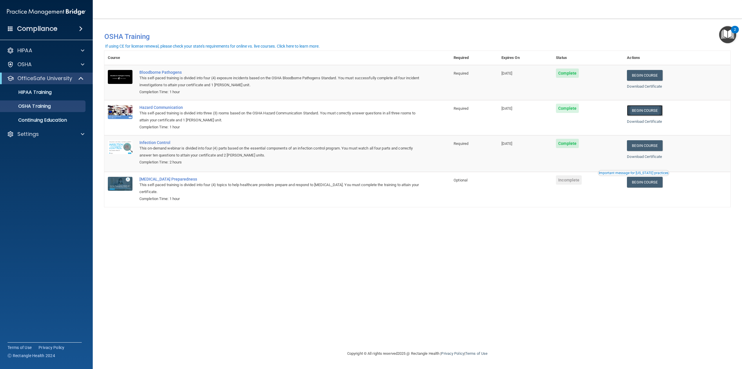
click at [663, 111] on link "Begin Course" at bounding box center [644, 110] width 35 height 11
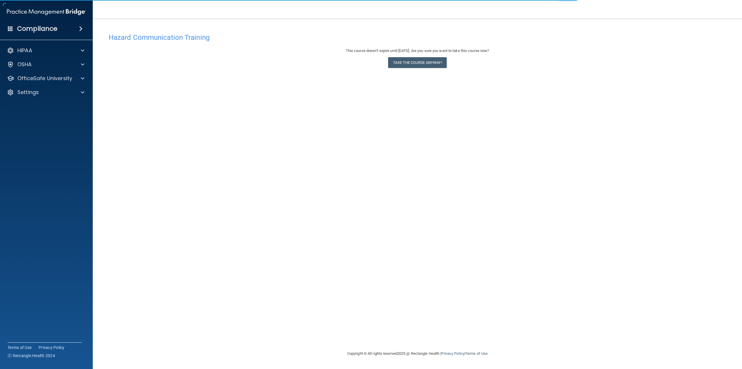
click at [431, 69] on div "This course doesn’t expire until [DATE]. Are you sure you want to take this cou…" at bounding box center [418, 58] width 618 height 23
click at [435, 62] on button "Take the course anyway!" at bounding box center [417, 62] width 58 height 11
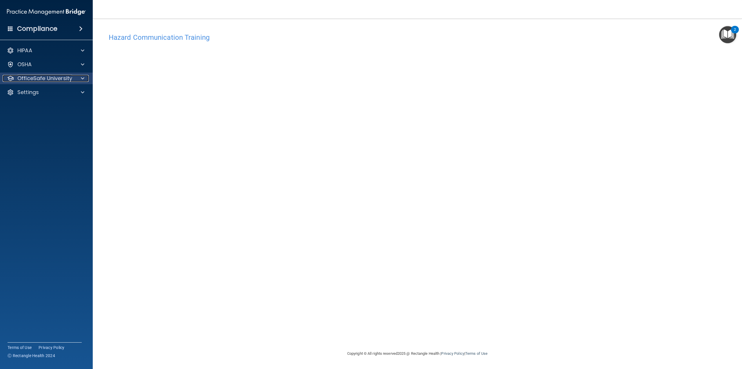
click at [50, 81] on p "OfficeSafe University" at bounding box center [44, 78] width 55 height 7
click at [57, 108] on div "OSHA Training" at bounding box center [43, 106] width 79 height 6
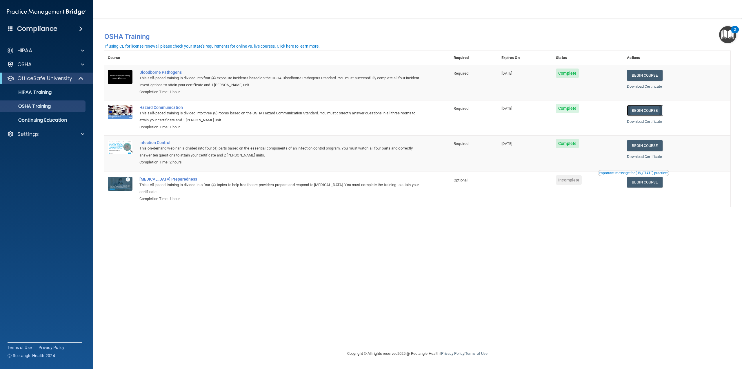
click at [643, 114] on link "Begin Course" at bounding box center [644, 110] width 35 height 11
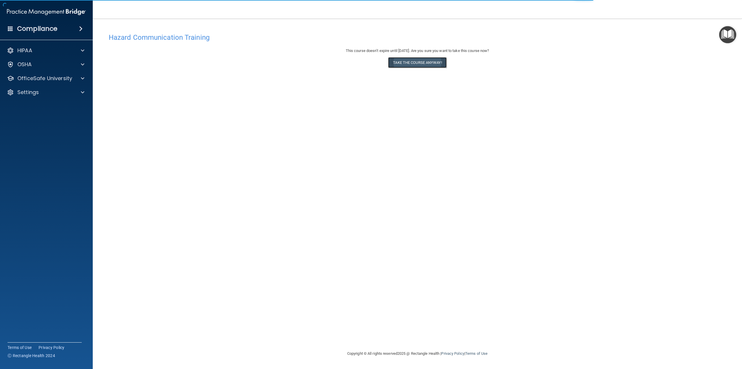
click at [421, 66] on button "Take the course anyway!" at bounding box center [417, 62] width 58 height 11
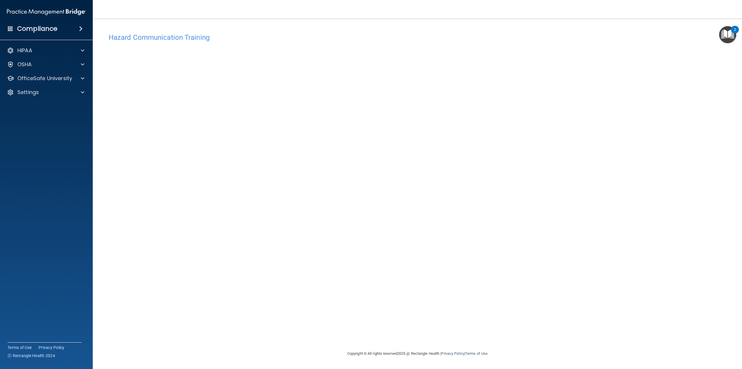
click at [733, 37] on img "Open Resource Center, 2 new notifications" at bounding box center [727, 34] width 17 height 17
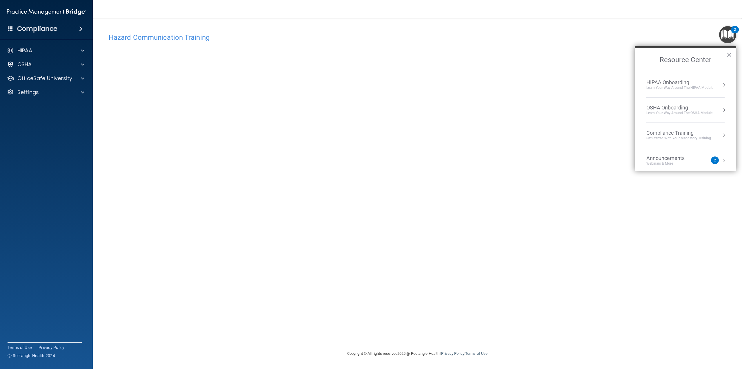
click at [541, 126] on div "Hazard Communication Training This course doesn’t expire until 10/31/2025. Are …" at bounding box center [417, 190] width 626 height 320
click at [731, 57] on button "×" at bounding box center [730, 54] width 6 height 9
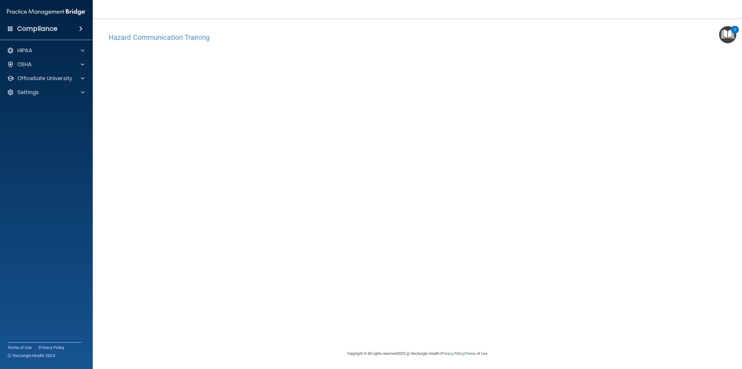
click at [163, 36] on h4 "Hazard Communication Training" at bounding box center [418, 38] width 618 height 8
click at [573, 284] on div "Hazard Communication Training This course doesn’t expire until 10/31/2025. Are …" at bounding box center [417, 190] width 626 height 320
click at [76, 64] on div at bounding box center [82, 64] width 14 height 7
click at [68, 109] on p "OfficeSafe University" at bounding box center [44, 106] width 55 height 7
click at [53, 136] on div "OSHA Training" at bounding box center [43, 134] width 79 height 6
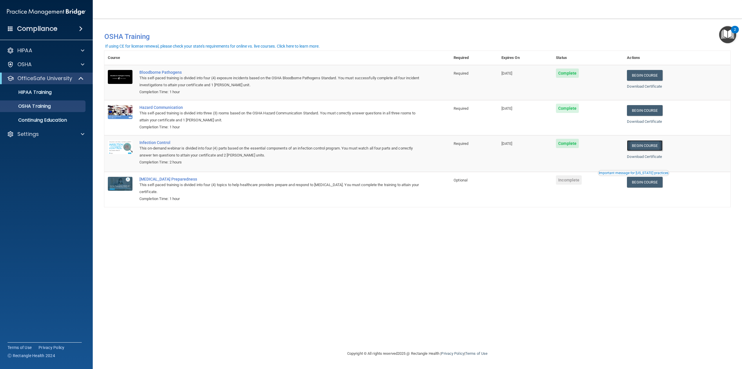
click at [653, 148] on link "Begin Course" at bounding box center [644, 145] width 35 height 11
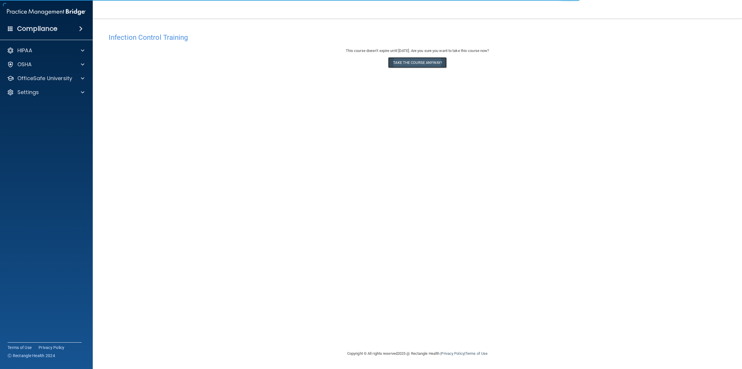
click at [412, 63] on button "Take the course anyway!" at bounding box center [417, 62] width 58 height 11
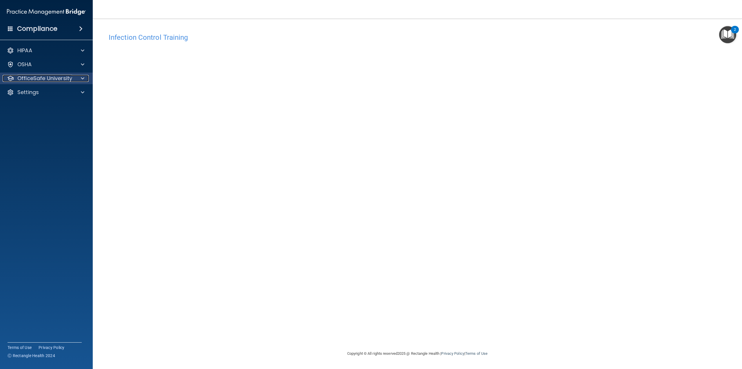
click at [62, 80] on p "OfficeSafe University" at bounding box center [44, 78] width 55 height 7
click at [52, 104] on div "OSHA Training" at bounding box center [43, 106] width 79 height 6
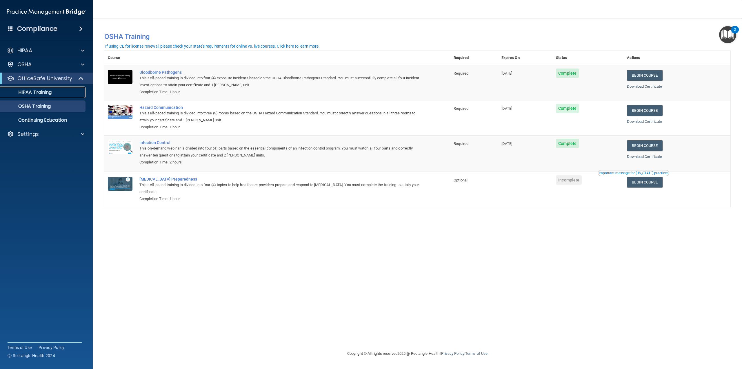
click at [56, 90] on div "HIPAA Training" at bounding box center [43, 92] width 79 height 6
